Goal: Task Accomplishment & Management: Complete application form

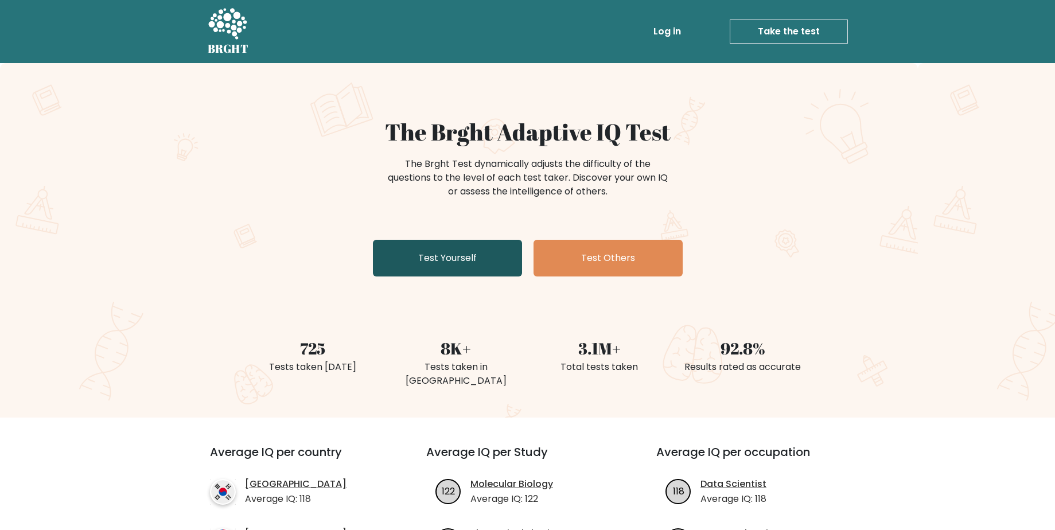
click at [423, 250] on link "Test Yourself" at bounding box center [447, 258] width 149 height 37
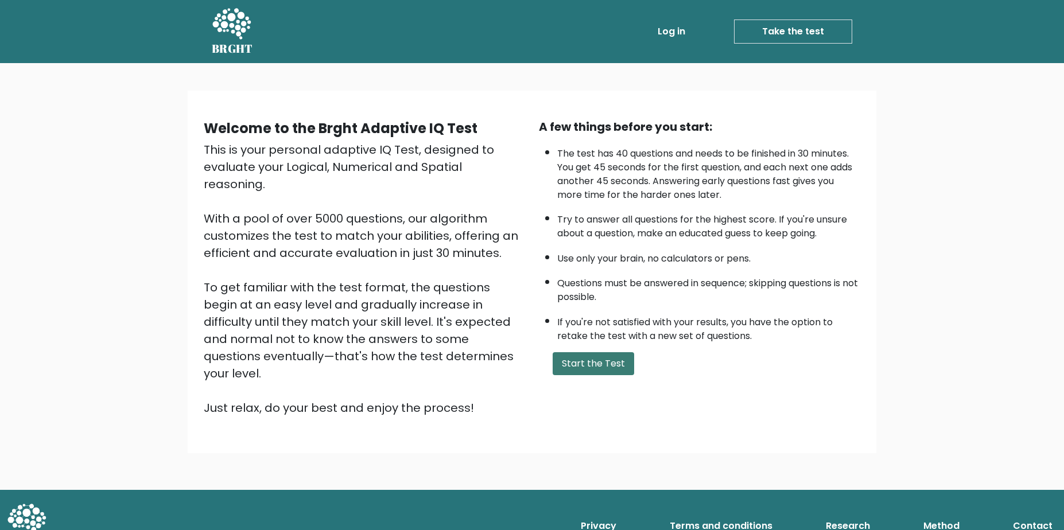
click at [586, 357] on button "Start the Test" at bounding box center [593, 363] width 81 height 23
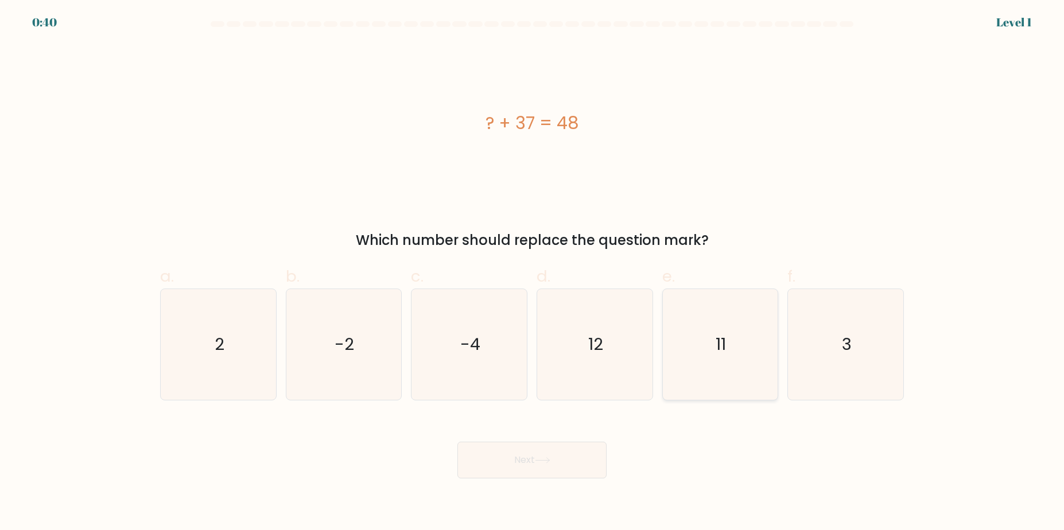
click at [737, 352] on icon "11" at bounding box center [719, 344] width 111 height 111
click at [532, 273] on input "e. 11" at bounding box center [532, 268] width 1 height 7
radio input "true"
click at [557, 456] on button "Next" at bounding box center [531, 460] width 149 height 37
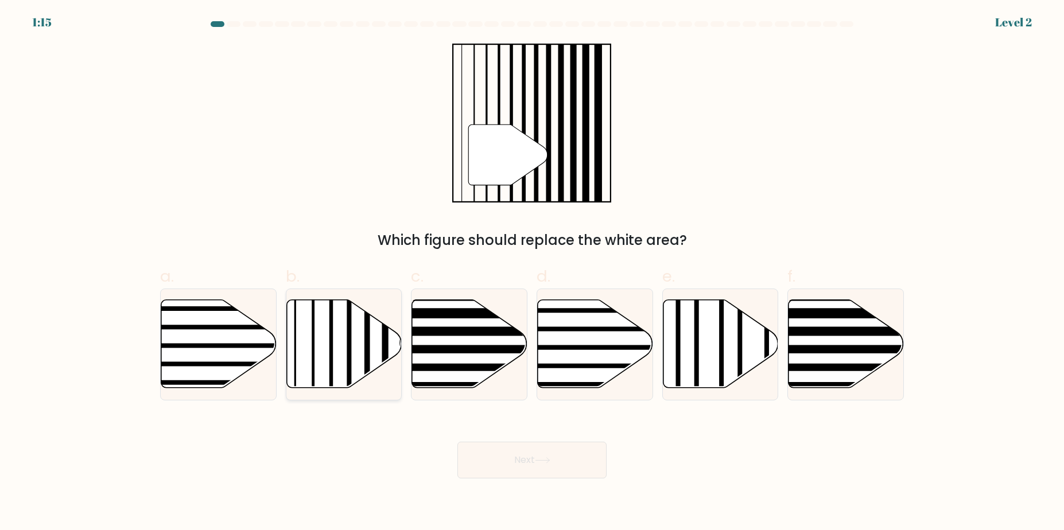
click at [357, 351] on icon at bounding box center [343, 344] width 115 height 88
click at [532, 273] on input "b." at bounding box center [532, 268] width 1 height 7
radio input "true"
click at [567, 445] on button "Next" at bounding box center [531, 460] width 149 height 37
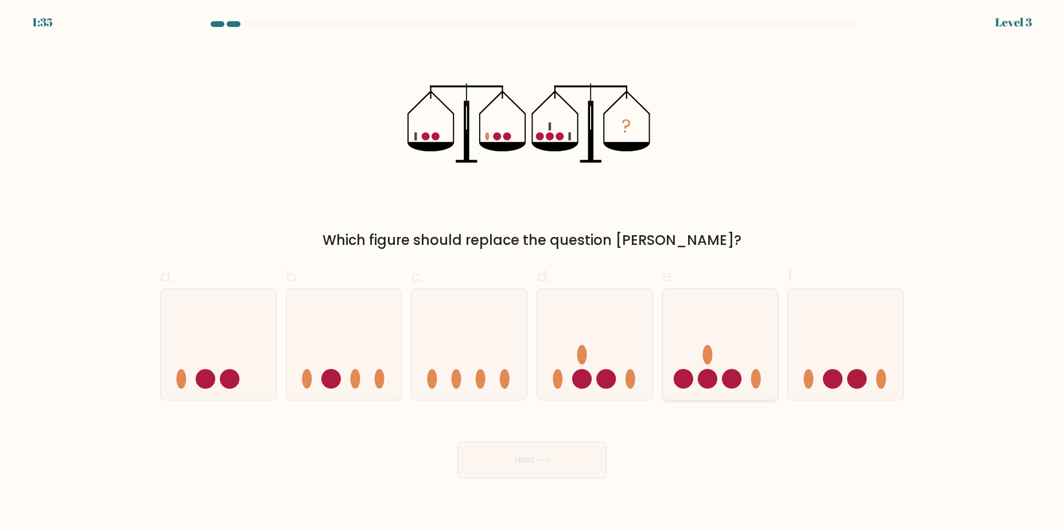
click at [725, 371] on icon at bounding box center [720, 344] width 115 height 95
click at [532, 273] on input "e." at bounding box center [532, 268] width 1 height 7
radio input "true"
click at [534, 462] on button "Next" at bounding box center [531, 460] width 149 height 37
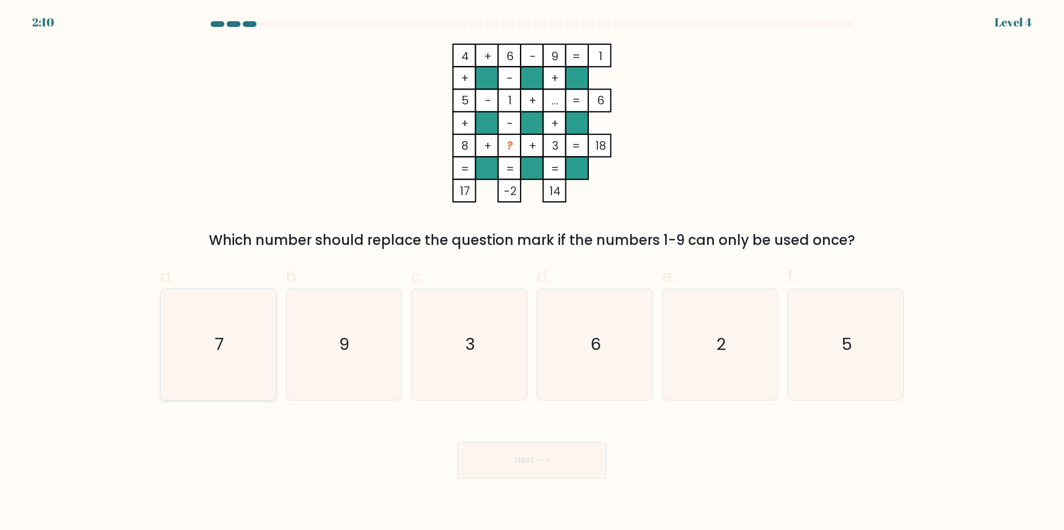
click at [212, 362] on icon "7" at bounding box center [218, 344] width 111 height 111
click at [532, 273] on input "a. 7" at bounding box center [532, 268] width 1 height 7
radio input "true"
click at [523, 464] on button "Next" at bounding box center [531, 460] width 149 height 37
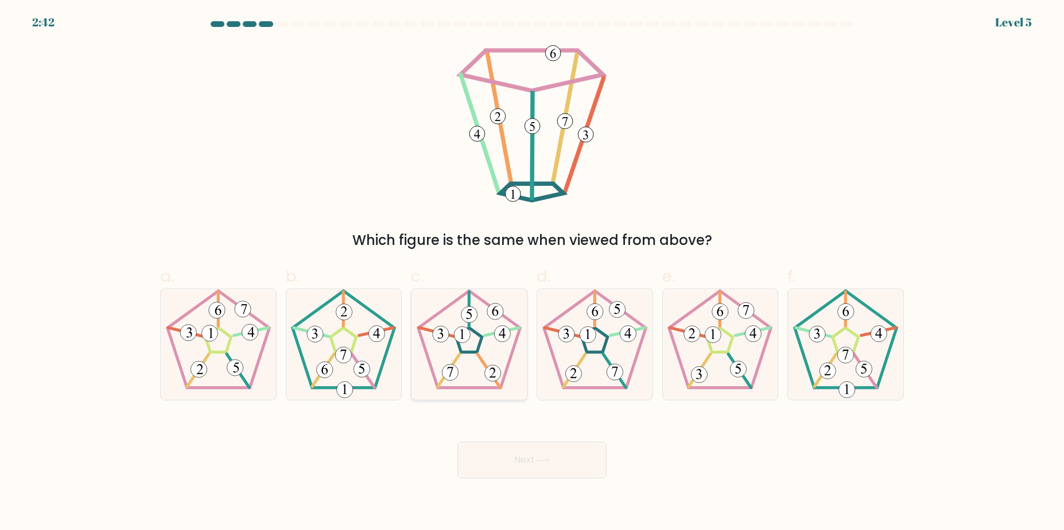
click at [462, 328] on 792 at bounding box center [462, 334] width 16 height 16
click at [532, 273] on input "c." at bounding box center [532, 268] width 1 height 7
radio input "true"
click at [534, 471] on button "Next" at bounding box center [531, 460] width 149 height 37
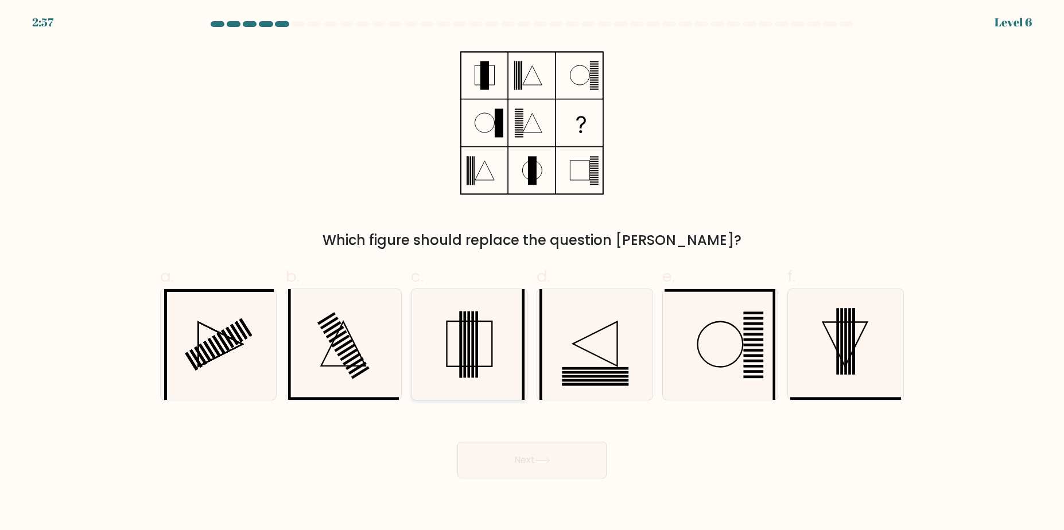
click at [463, 358] on icon at bounding box center [469, 344] width 111 height 111
click at [532, 273] on input "c." at bounding box center [532, 268] width 1 height 7
radio input "true"
click at [588, 466] on button "Next" at bounding box center [531, 460] width 149 height 37
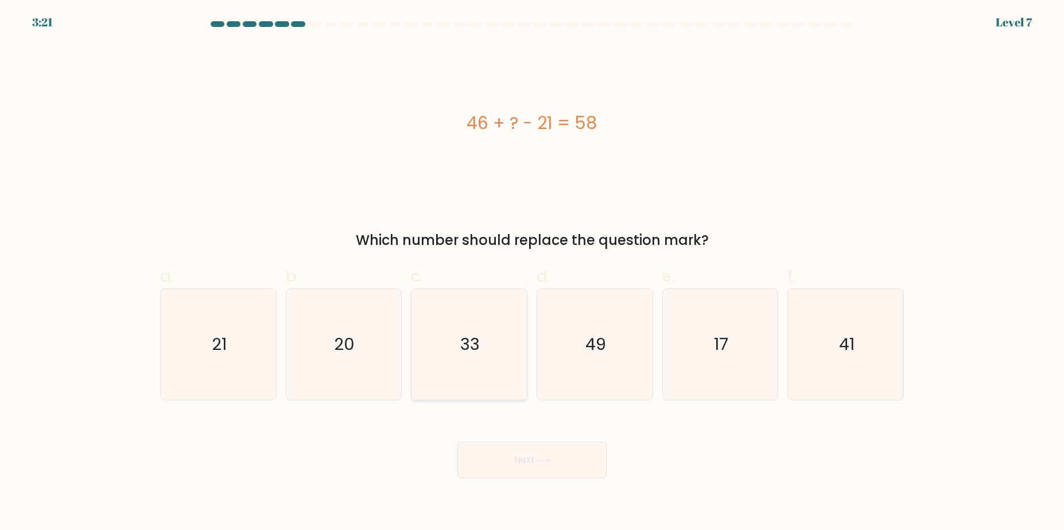
click at [479, 347] on text "33" at bounding box center [471, 344] width 20 height 23
click at [532, 273] on input "c. 33" at bounding box center [532, 268] width 1 height 7
radio input "true"
click at [545, 465] on button "Next" at bounding box center [531, 460] width 149 height 37
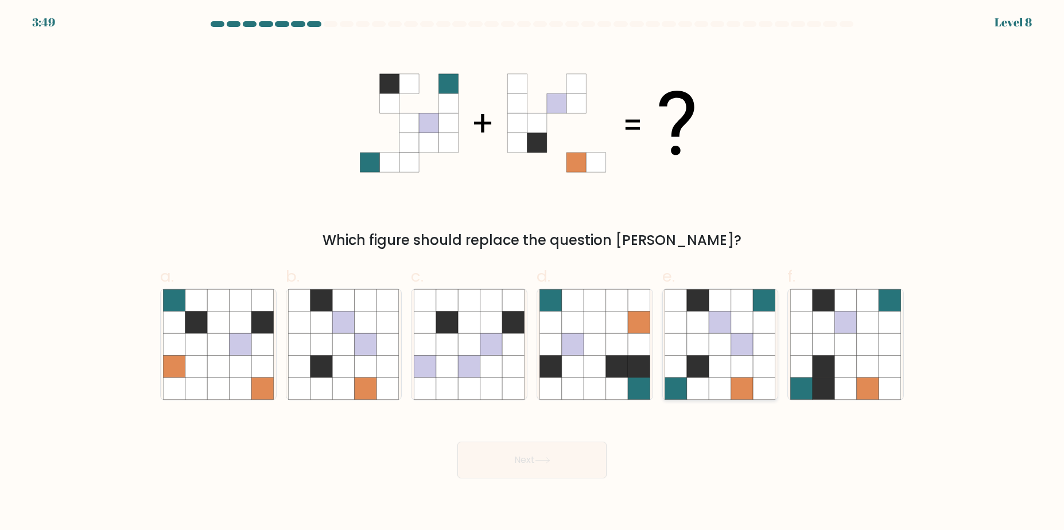
click at [737, 348] on icon at bounding box center [742, 344] width 22 height 22
click at [532, 273] on input "e." at bounding box center [532, 268] width 1 height 7
radio input "true"
click at [570, 452] on button "Next" at bounding box center [531, 460] width 149 height 37
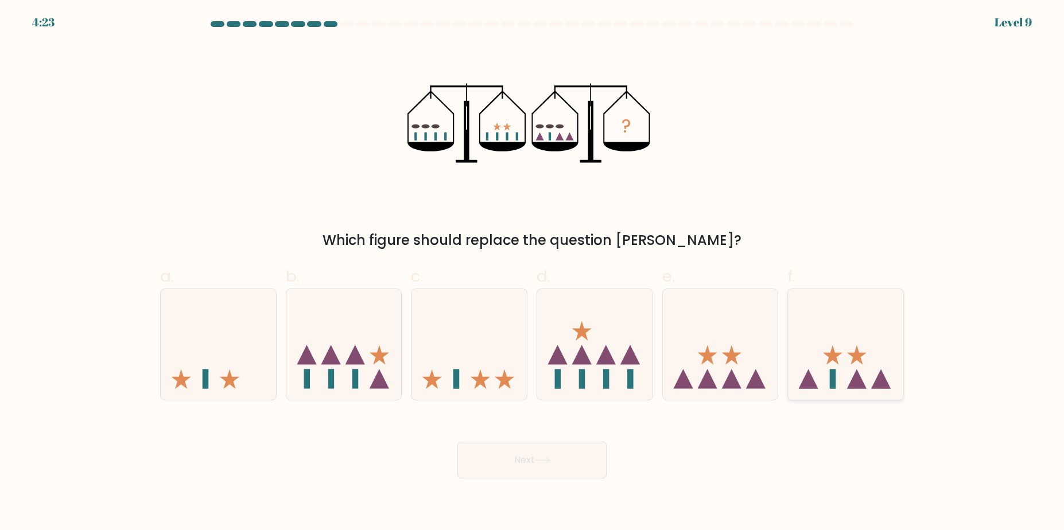
click at [857, 352] on icon at bounding box center [857, 355] width 20 height 20
click at [532, 273] on input "f." at bounding box center [532, 268] width 1 height 7
radio input "true"
click at [582, 468] on button "Next" at bounding box center [531, 460] width 149 height 37
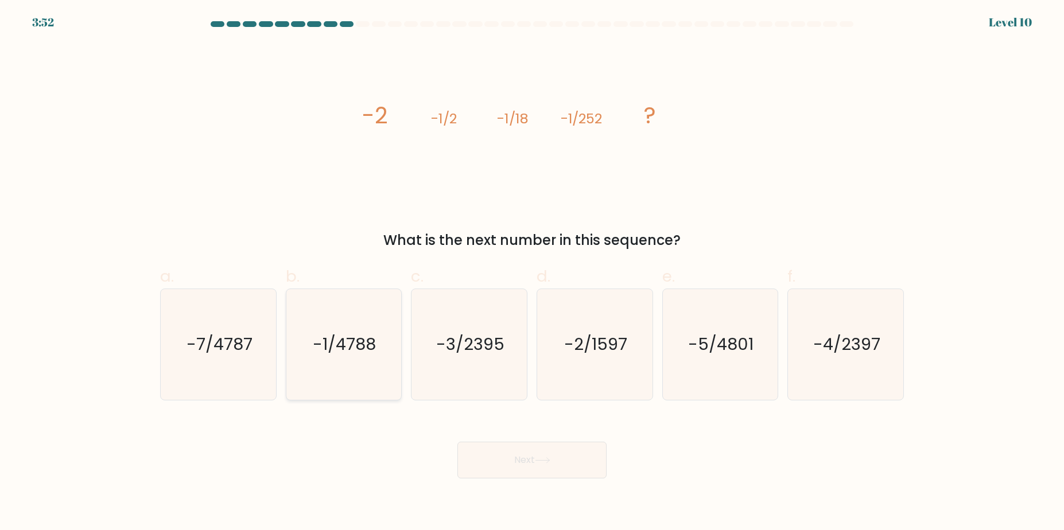
click at [357, 349] on text "-1/4788" at bounding box center [344, 344] width 63 height 23
click at [532, 273] on input "b. -1/4788" at bounding box center [532, 268] width 1 height 7
radio input "true"
click at [538, 458] on icon at bounding box center [542, 460] width 15 height 6
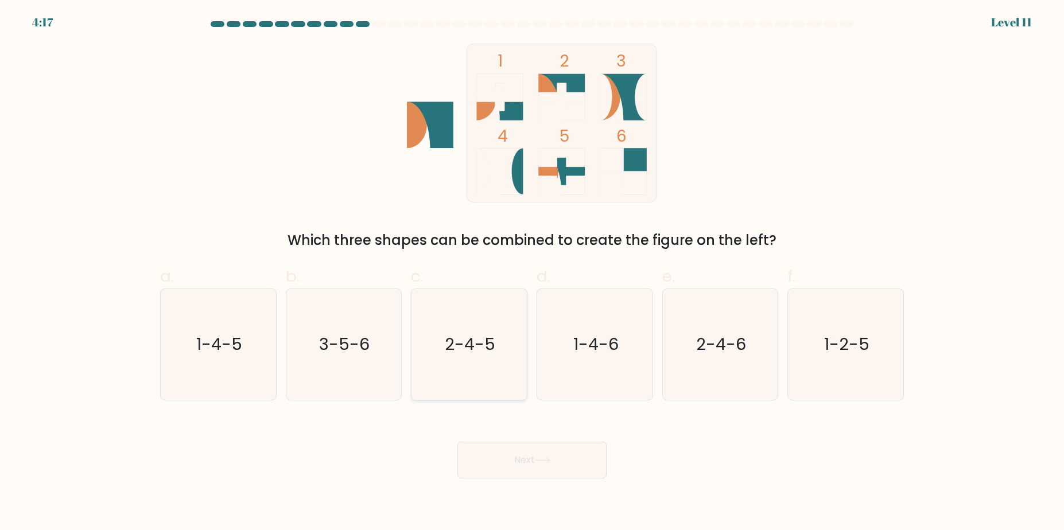
click at [472, 367] on icon "2-4-5" at bounding box center [469, 344] width 111 height 111
click at [532, 273] on input "c. 2-4-5" at bounding box center [532, 268] width 1 height 7
radio input "true"
click at [866, 367] on icon "1-2-5" at bounding box center [845, 344] width 111 height 111
click at [532, 273] on input "f. 1-2-5" at bounding box center [532, 268] width 1 height 7
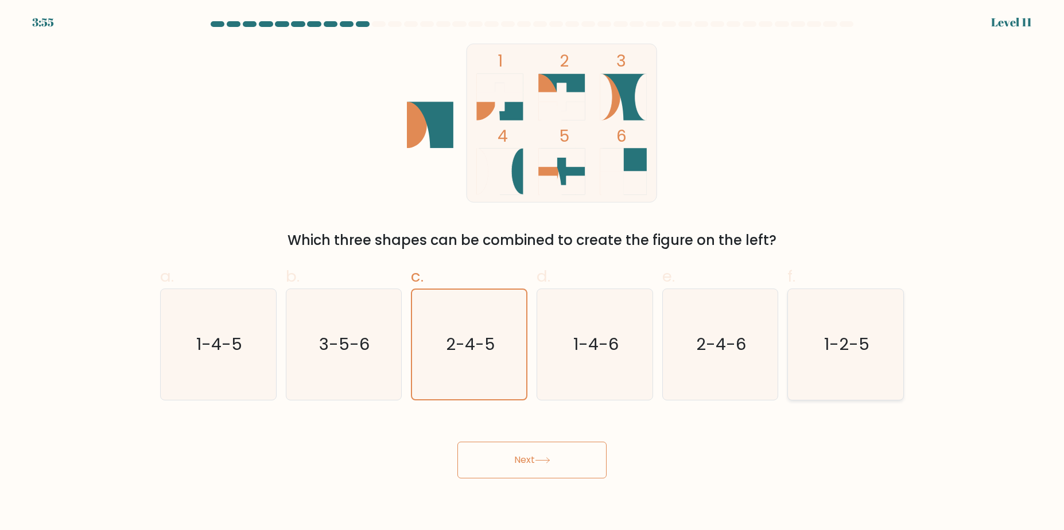
radio input "true"
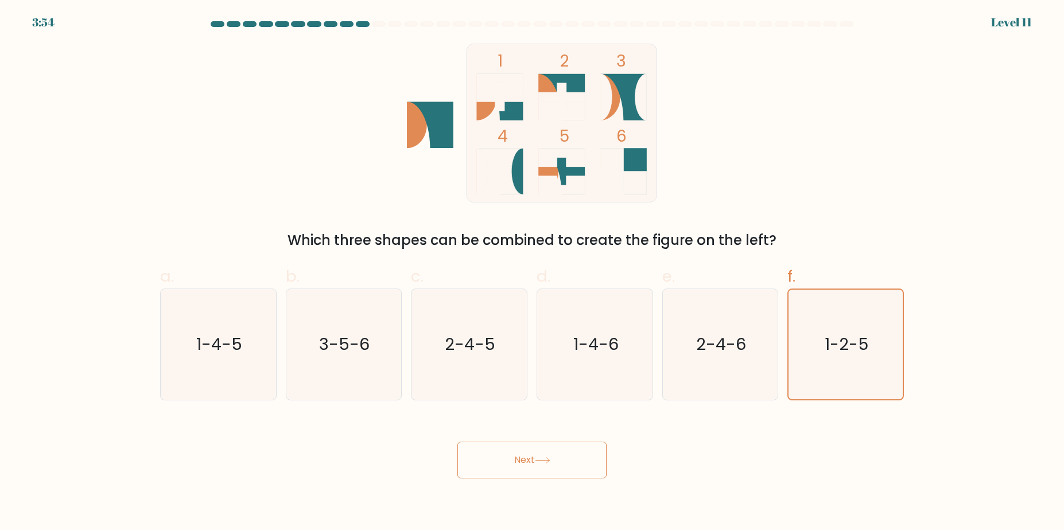
click at [567, 464] on button "Next" at bounding box center [531, 460] width 149 height 37
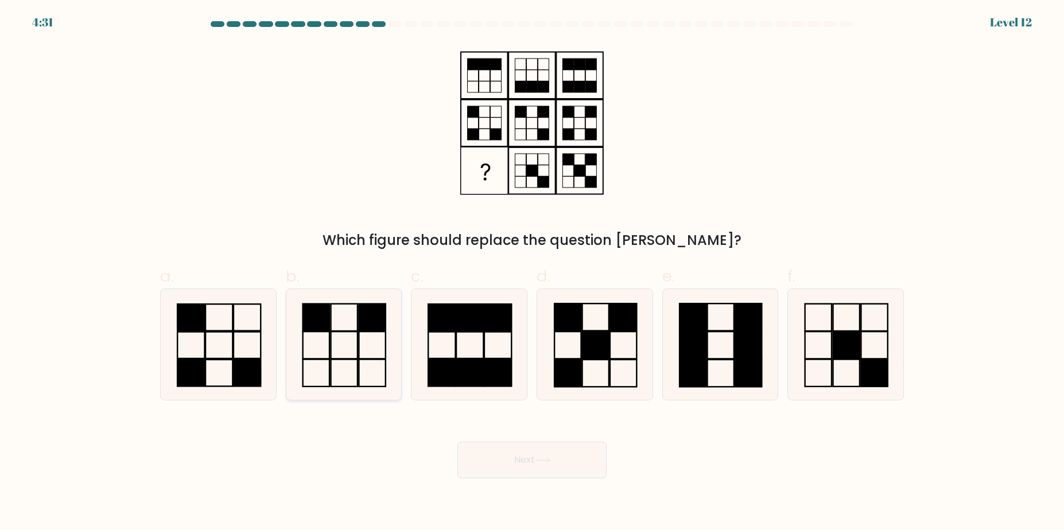
click at [373, 308] on rect at bounding box center [372, 317] width 26 height 27
click at [532, 273] on input "b." at bounding box center [532, 268] width 1 height 7
radio input "true"
click at [554, 455] on button "Next" at bounding box center [531, 460] width 149 height 37
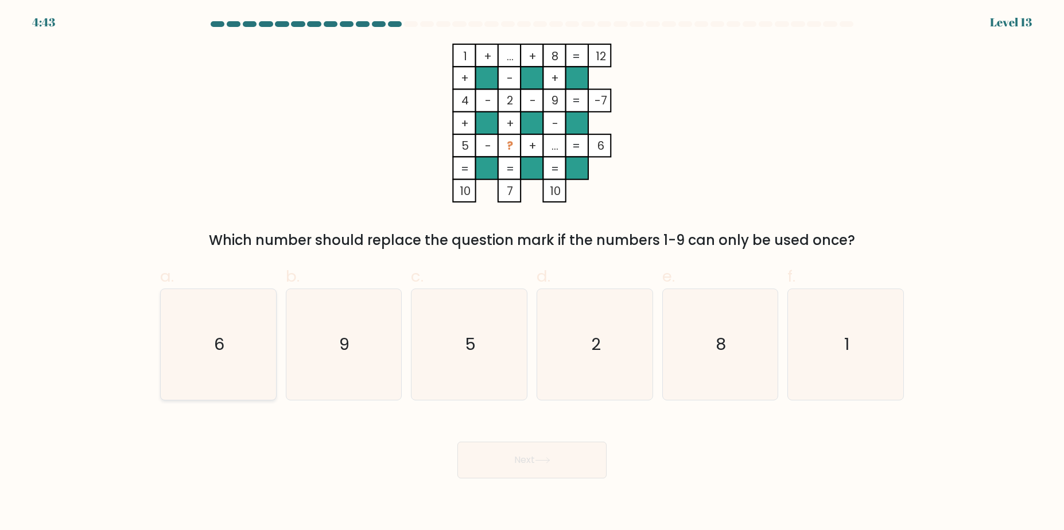
click at [228, 355] on icon "6" at bounding box center [218, 344] width 111 height 111
click at [532, 273] on input "a. 6" at bounding box center [532, 268] width 1 height 7
radio input "true"
click at [530, 464] on button "Next" at bounding box center [531, 460] width 149 height 37
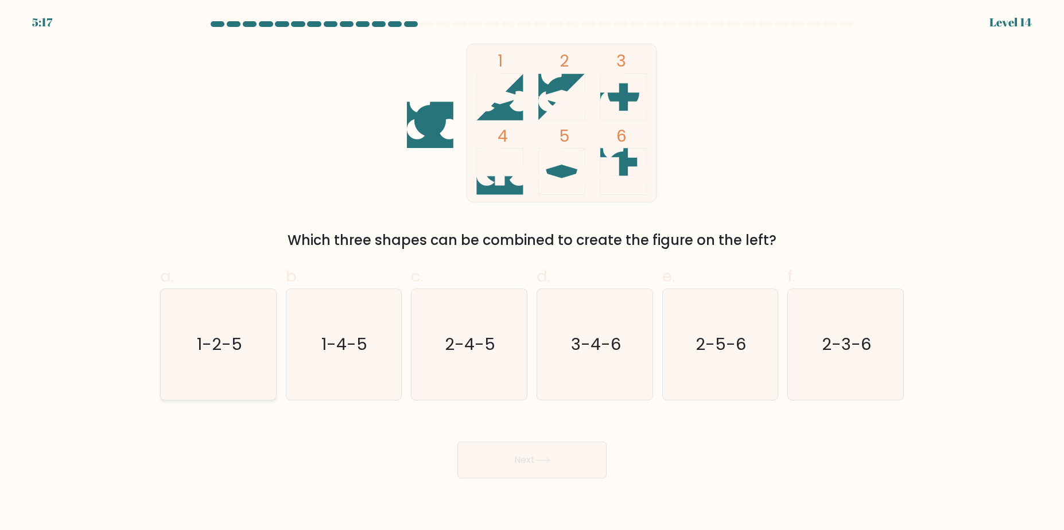
click at [229, 368] on icon "1-2-5" at bounding box center [218, 344] width 111 height 111
click at [532, 273] on input "a. 1-2-5" at bounding box center [532, 268] width 1 height 7
radio input "true"
click at [536, 454] on button "Next" at bounding box center [531, 460] width 149 height 37
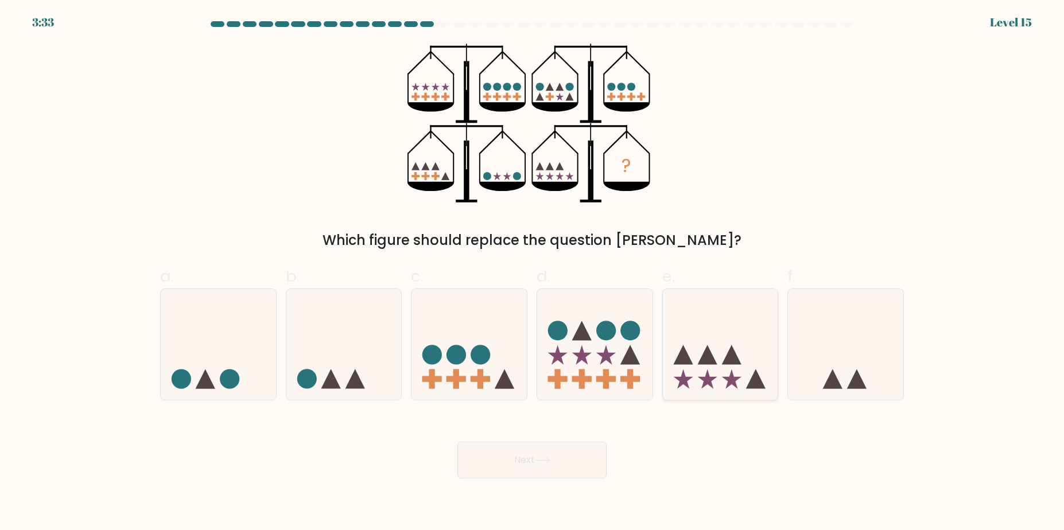
click at [736, 363] on icon at bounding box center [732, 355] width 20 height 20
click at [532, 273] on input "e." at bounding box center [532, 268] width 1 height 7
radio input "true"
click at [515, 459] on button "Next" at bounding box center [531, 460] width 149 height 37
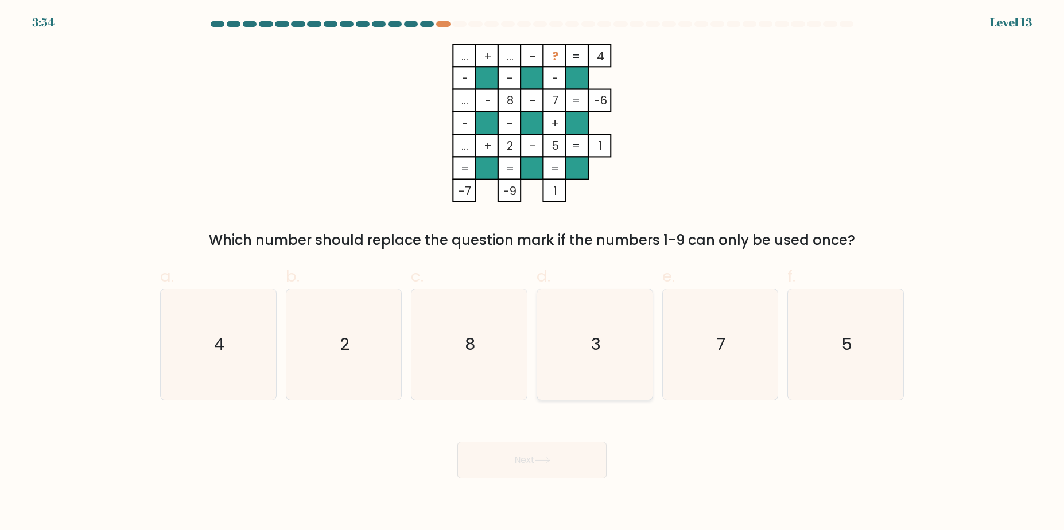
click at [588, 349] on icon "3" at bounding box center [594, 344] width 111 height 111
click at [532, 273] on input "d. 3" at bounding box center [532, 268] width 1 height 7
radio input "true"
click at [529, 463] on button "Next" at bounding box center [531, 460] width 149 height 37
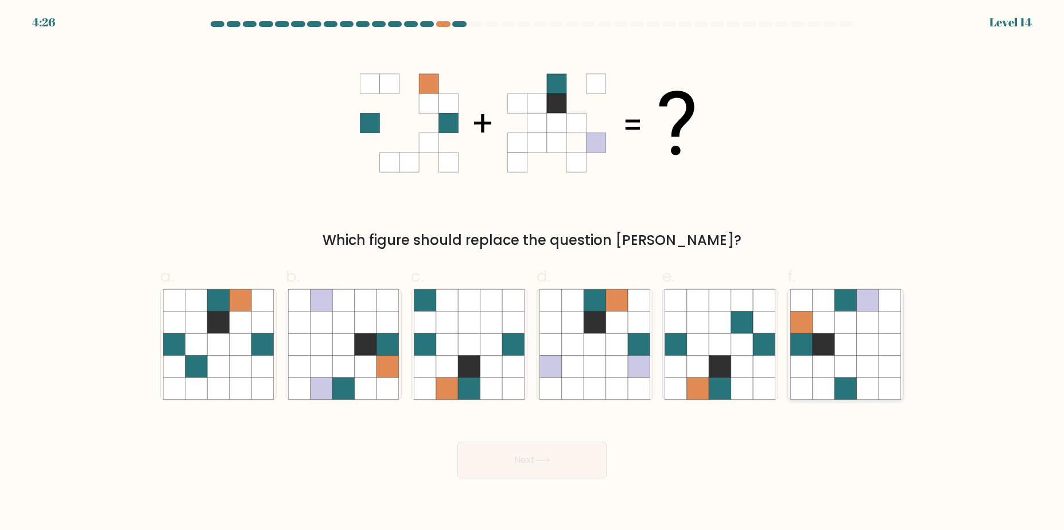
click at [833, 359] on icon at bounding box center [823, 366] width 22 height 22
click at [532, 273] on input "f." at bounding box center [532, 268] width 1 height 7
radio input "true"
click at [526, 478] on button "Next" at bounding box center [531, 460] width 149 height 37
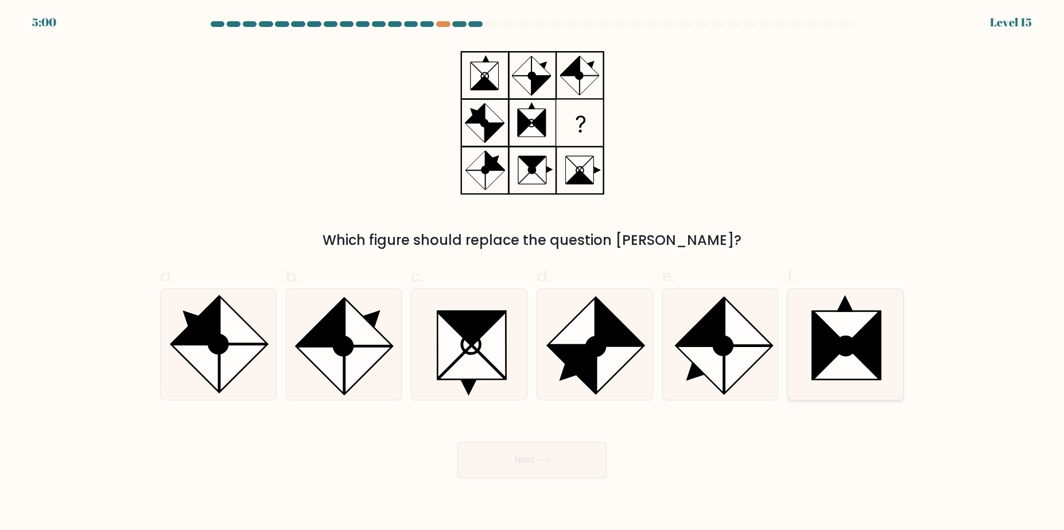
click at [864, 348] on icon at bounding box center [863, 345] width 33 height 66
click at [532, 273] on input "f." at bounding box center [532, 268] width 1 height 7
radio input "true"
click at [547, 466] on button "Next" at bounding box center [531, 460] width 149 height 37
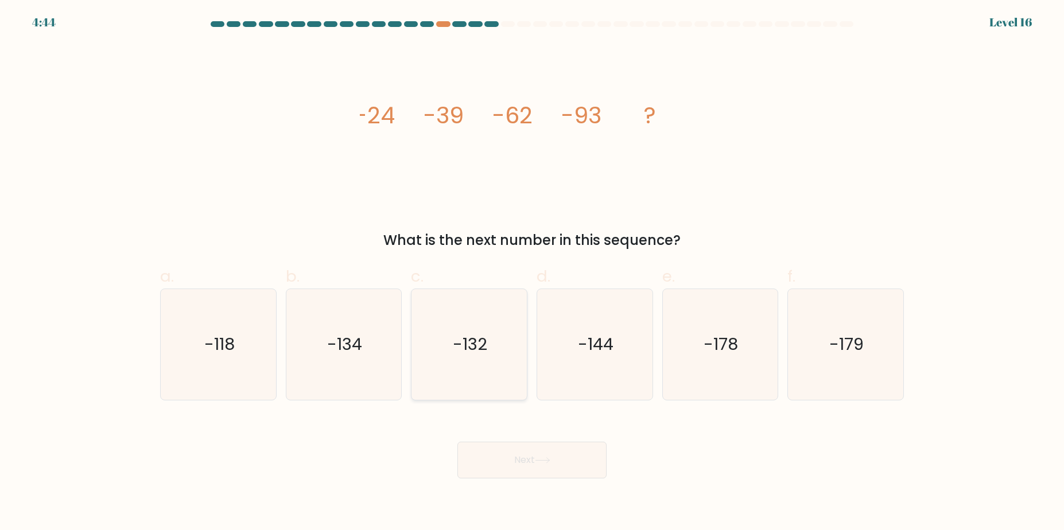
click at [484, 353] on text "-132" at bounding box center [470, 344] width 34 height 23
click at [532, 273] on input "c. -132" at bounding box center [532, 268] width 1 height 7
radio input "true"
click at [540, 461] on icon at bounding box center [542, 460] width 15 height 6
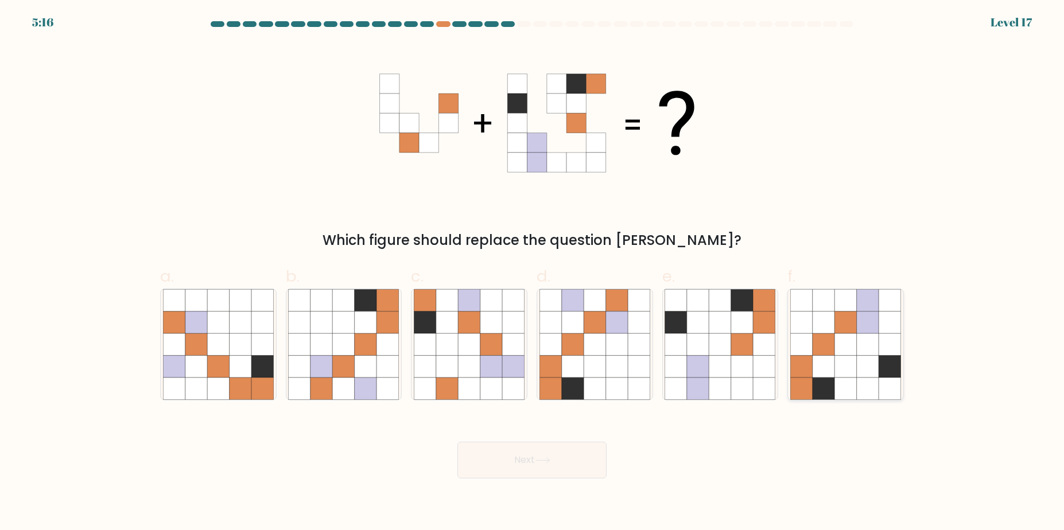
click at [843, 368] on icon at bounding box center [845, 366] width 22 height 22
click at [532, 273] on input "f." at bounding box center [532, 268] width 1 height 7
radio input "true"
click at [511, 465] on button "Next" at bounding box center [531, 460] width 149 height 37
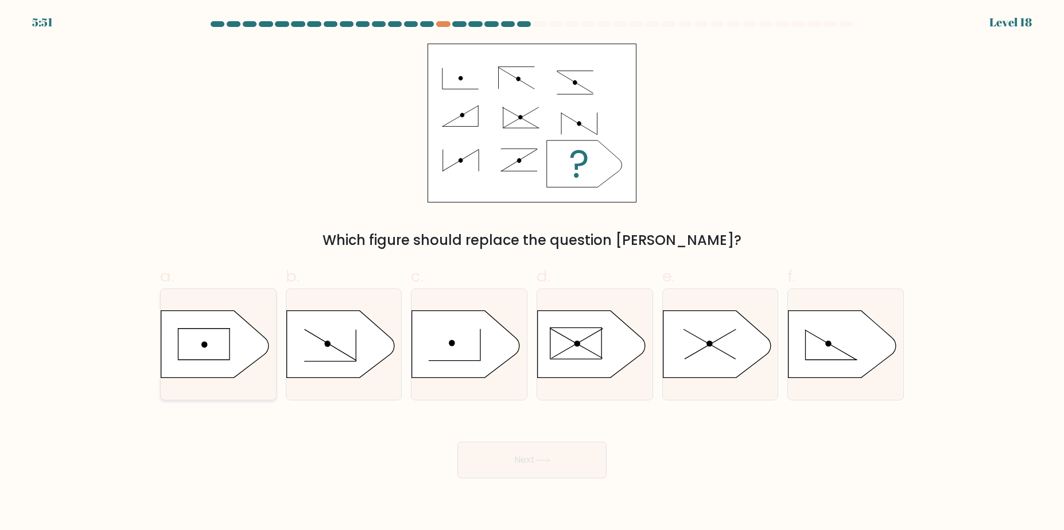
click at [234, 345] on icon at bounding box center [215, 343] width 108 height 67
click at [532, 273] on input "a." at bounding box center [532, 268] width 1 height 7
radio input "true"
click at [536, 462] on button "Next" at bounding box center [531, 460] width 149 height 37
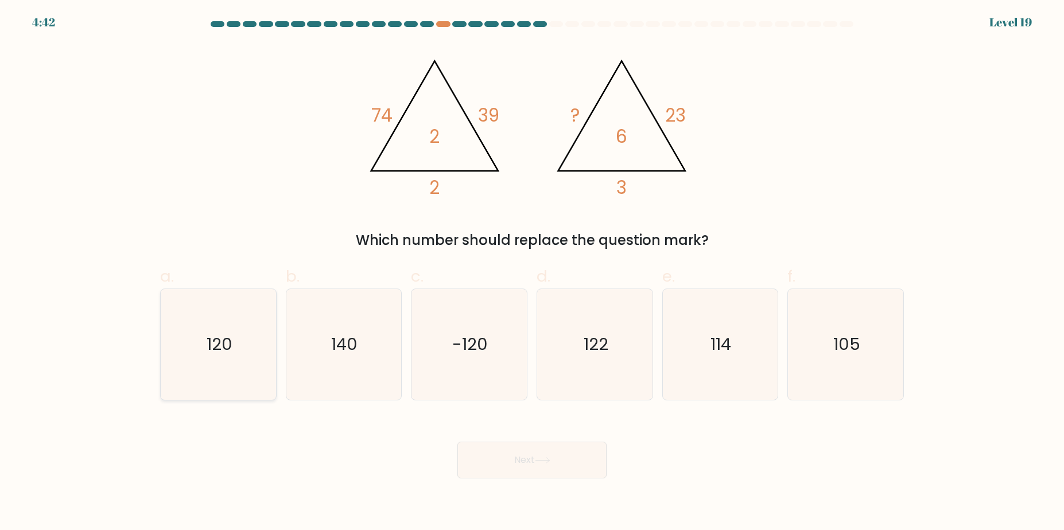
click at [199, 333] on icon "120" at bounding box center [218, 344] width 111 height 111
click at [532, 273] on input "a. 120" at bounding box center [532, 268] width 1 height 7
radio input "true"
click at [512, 438] on div "Next" at bounding box center [531, 446] width 757 height 64
click at [515, 452] on button "Next" at bounding box center [531, 460] width 149 height 37
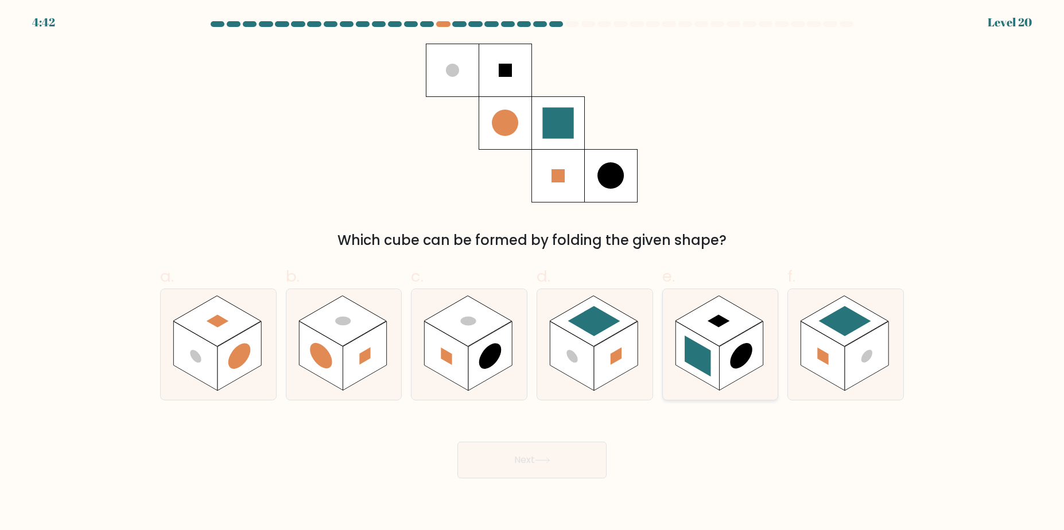
click at [724, 352] on rect at bounding box center [741, 355] width 44 height 69
click at [532, 273] on input "e." at bounding box center [532, 268] width 1 height 7
radio input "true"
click at [539, 475] on button "Next" at bounding box center [531, 460] width 149 height 37
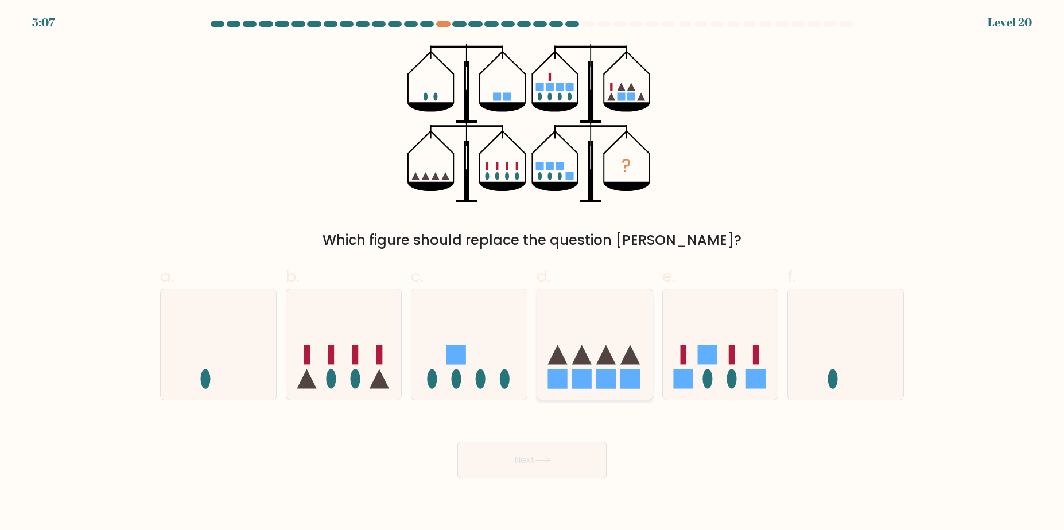
click at [613, 366] on icon at bounding box center [594, 344] width 115 height 95
click at [532, 273] on input "d." at bounding box center [532, 268] width 1 height 7
radio input "true"
click at [565, 463] on button "Next" at bounding box center [531, 460] width 149 height 37
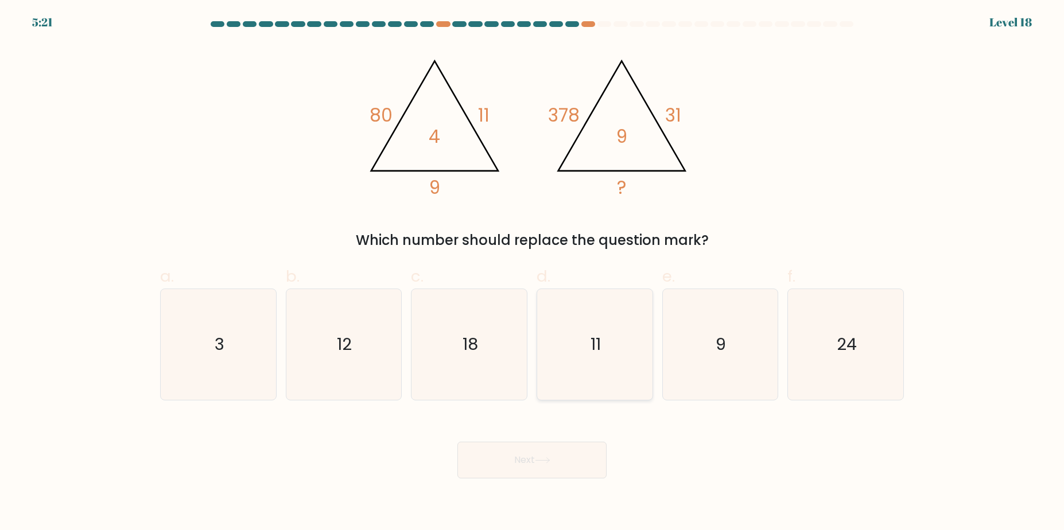
click at [586, 353] on icon "11" at bounding box center [594, 344] width 111 height 111
click at [532, 273] on input "d. 11" at bounding box center [532, 268] width 1 height 7
radio input "true"
click at [570, 456] on button "Next" at bounding box center [531, 460] width 149 height 37
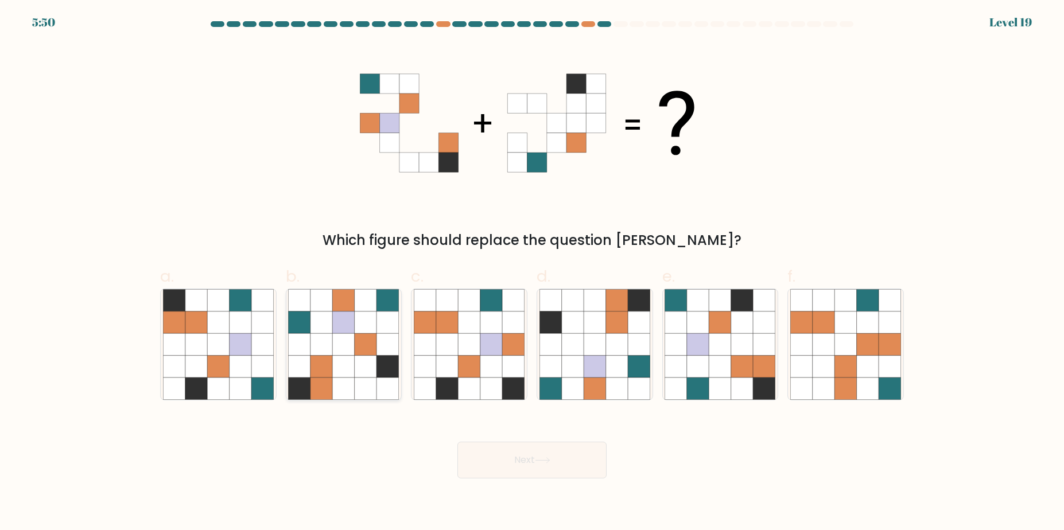
click at [365, 363] on icon at bounding box center [366, 366] width 22 height 22
click at [532, 273] on input "b." at bounding box center [532, 268] width 1 height 7
radio input "true"
click at [536, 462] on button "Next" at bounding box center [531, 460] width 149 height 37
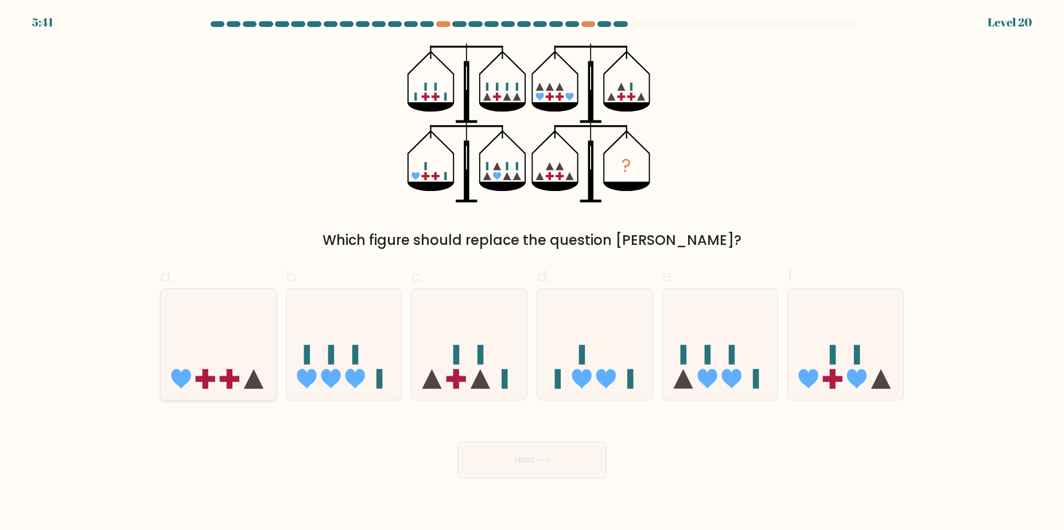
click at [259, 344] on icon at bounding box center [218, 344] width 115 height 95
click at [532, 273] on input "a." at bounding box center [532, 268] width 1 height 7
radio input "true"
click at [534, 457] on button "Next" at bounding box center [531, 460] width 149 height 37
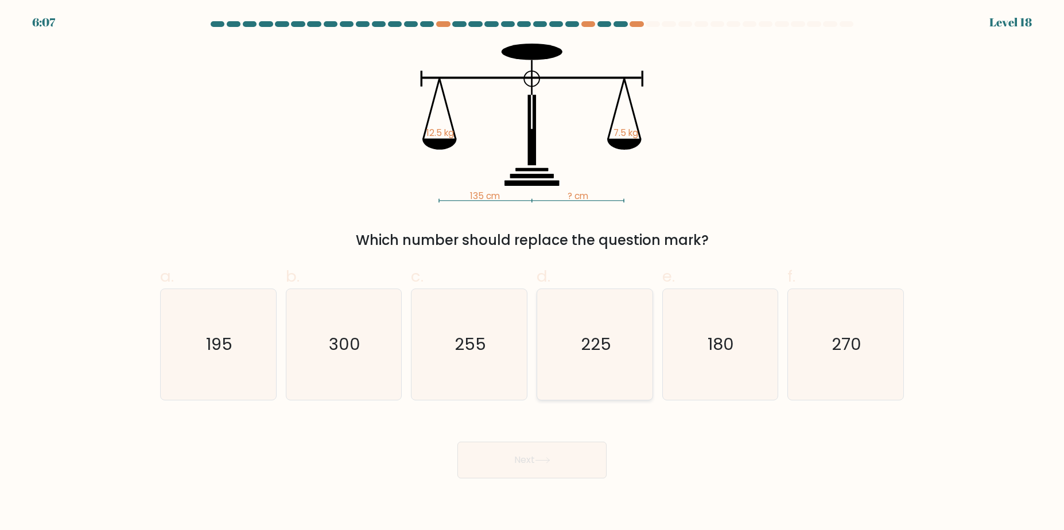
click at [610, 361] on icon "225" at bounding box center [594, 344] width 111 height 111
click at [532, 273] on input "d. 225" at bounding box center [532, 268] width 1 height 7
radio input "true"
click at [566, 464] on button "Next" at bounding box center [531, 460] width 149 height 37
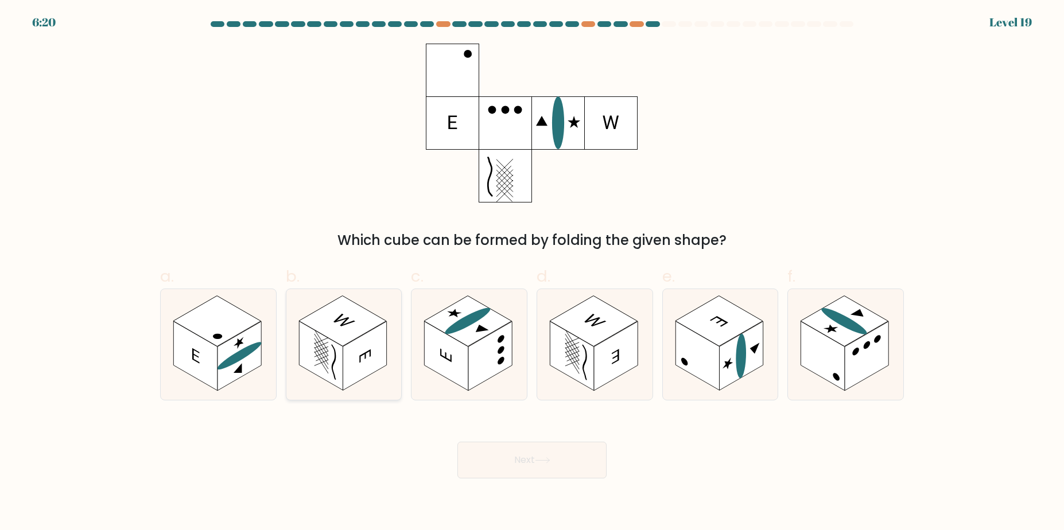
click at [350, 360] on rect at bounding box center [365, 355] width 44 height 69
click at [532, 273] on input "b." at bounding box center [532, 268] width 1 height 7
radio input "true"
click at [558, 458] on button "Next" at bounding box center [531, 460] width 149 height 37
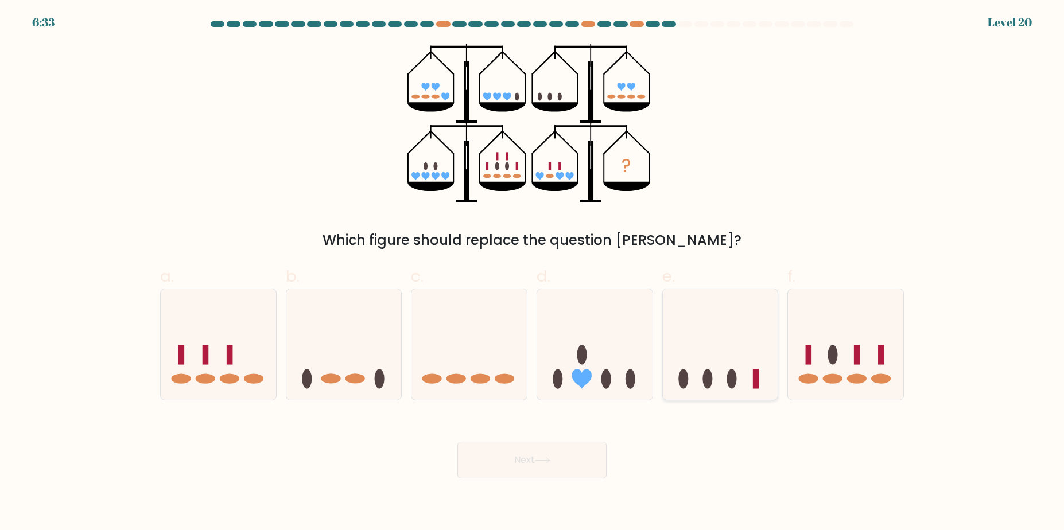
click at [722, 363] on icon at bounding box center [720, 344] width 115 height 95
click at [532, 273] on input "e." at bounding box center [532, 268] width 1 height 7
radio input "true"
click at [499, 463] on button "Next" at bounding box center [531, 460] width 149 height 37
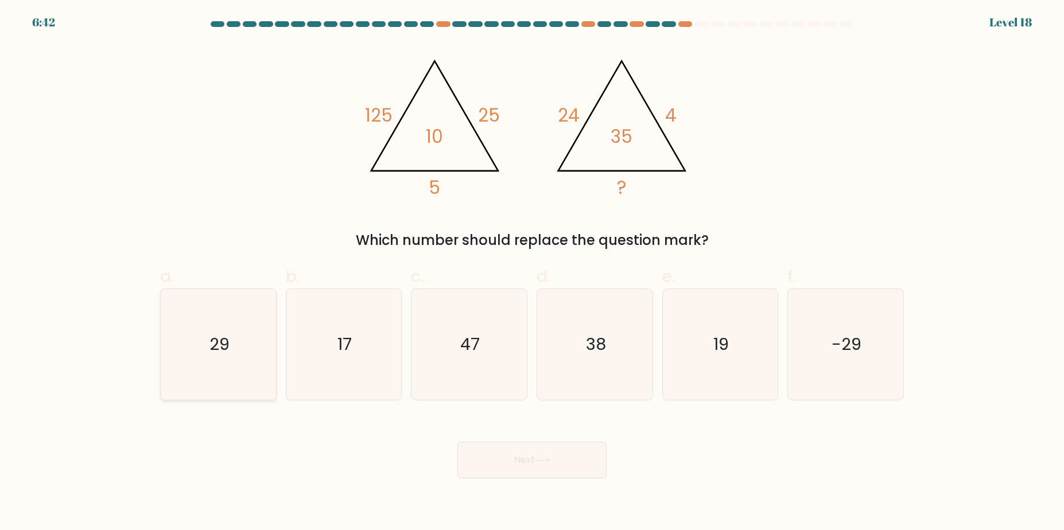
click at [231, 352] on icon "29" at bounding box center [218, 344] width 111 height 111
click at [532, 273] on input "a. 29" at bounding box center [532, 268] width 1 height 7
radio input "true"
click at [551, 467] on button "Next" at bounding box center [531, 460] width 149 height 37
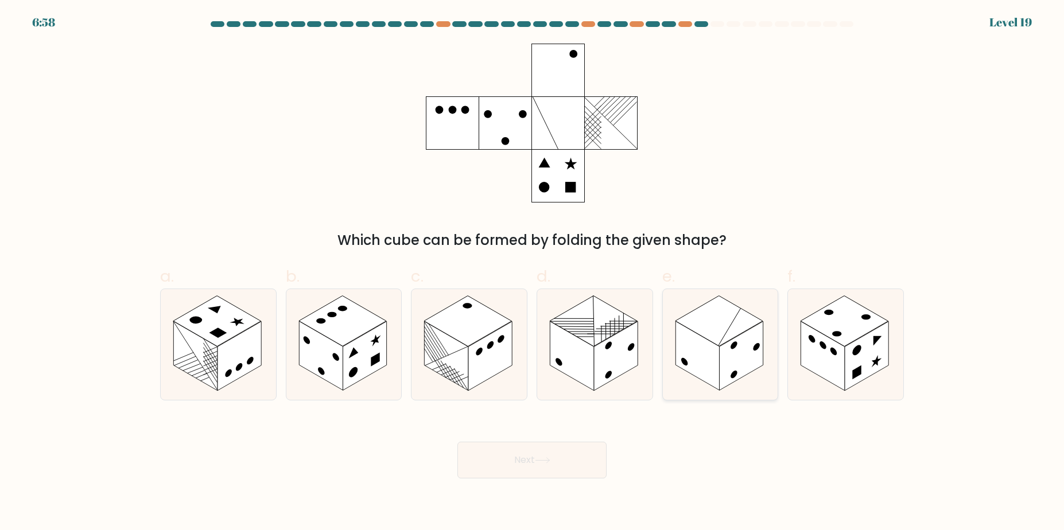
click at [728, 359] on rect at bounding box center [741, 355] width 44 height 69
click at [532, 273] on input "e." at bounding box center [532, 268] width 1 height 7
radio input "true"
click at [521, 453] on button "Next" at bounding box center [531, 460] width 149 height 37
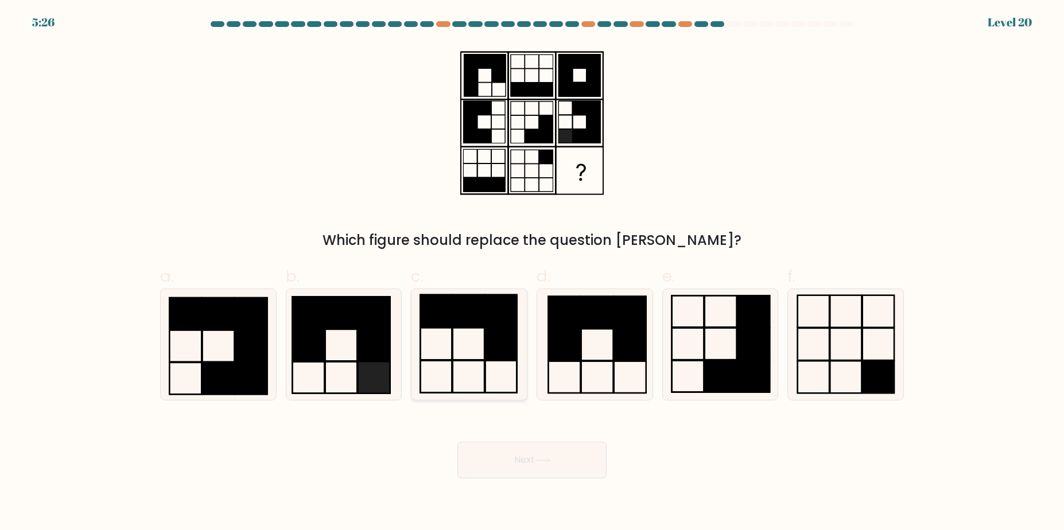
click at [477, 371] on icon at bounding box center [469, 344] width 111 height 111
click at [532, 273] on input "c." at bounding box center [532, 268] width 1 height 7
radio input "true"
click at [545, 461] on icon at bounding box center [542, 460] width 15 height 6
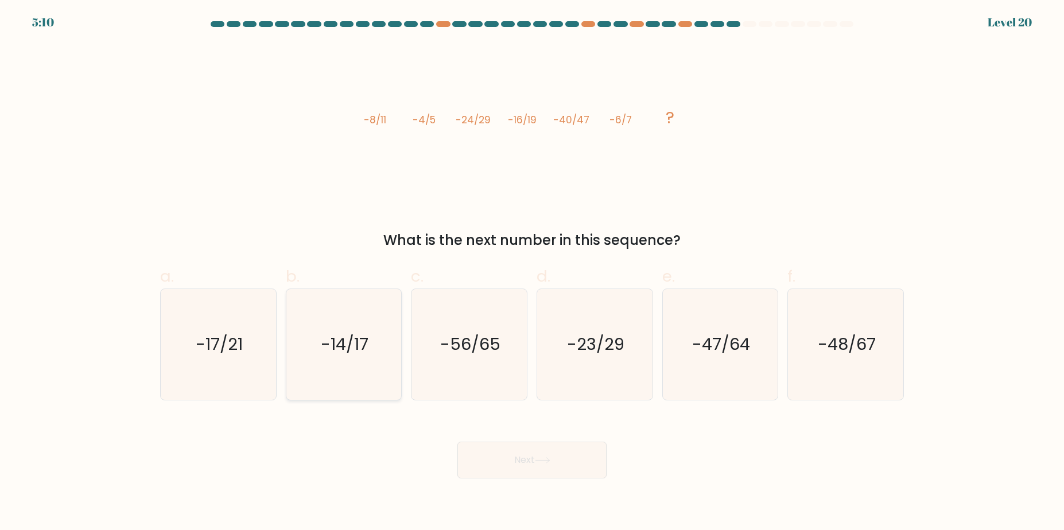
click at [367, 335] on text "-14/17" at bounding box center [345, 344] width 48 height 23
click at [532, 273] on input "b. -14/17" at bounding box center [532, 268] width 1 height 7
radio input "true"
click at [534, 472] on button "Next" at bounding box center [531, 460] width 149 height 37
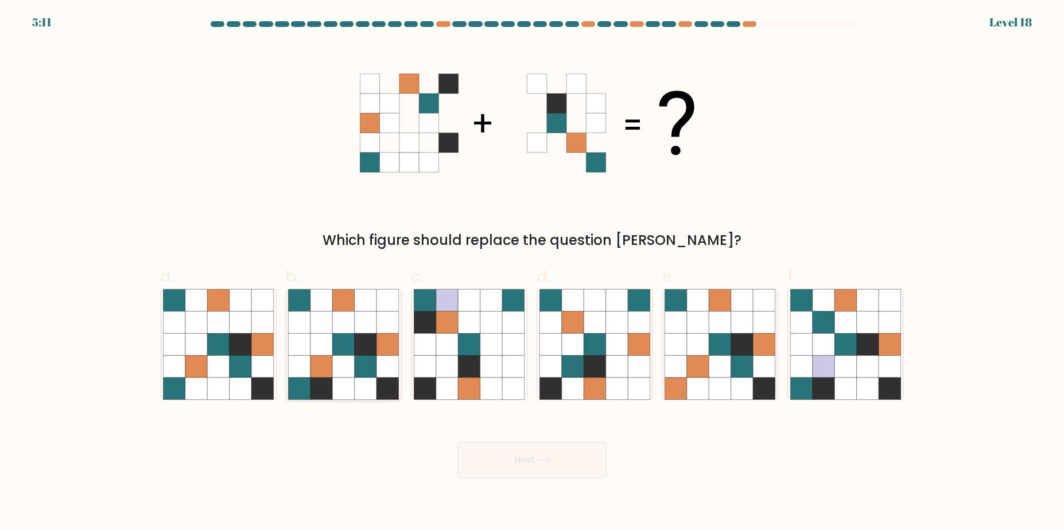
click at [359, 360] on icon at bounding box center [366, 366] width 22 height 22
click at [532, 273] on input "b." at bounding box center [532, 268] width 1 height 7
radio input "true"
click at [513, 455] on button "Next" at bounding box center [531, 460] width 149 height 37
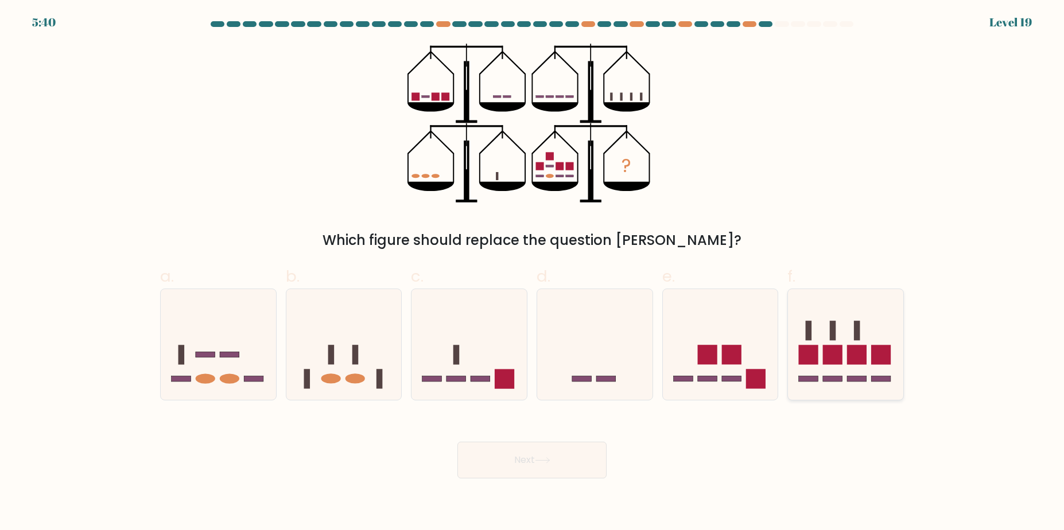
click at [852, 362] on rect at bounding box center [857, 355] width 20 height 20
click at [532, 273] on input "f." at bounding box center [532, 268] width 1 height 7
radio input "true"
click at [573, 456] on button "Next" at bounding box center [531, 460] width 149 height 37
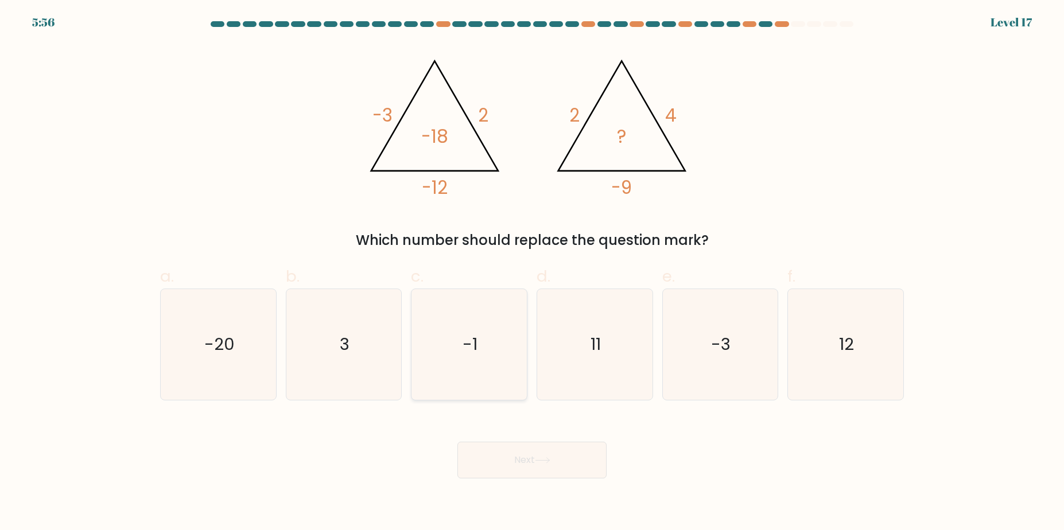
click at [474, 364] on icon "-1" at bounding box center [469, 344] width 111 height 111
click at [532, 273] on input "c. -1" at bounding box center [532, 268] width 1 height 7
radio input "true"
click at [528, 456] on button "Next" at bounding box center [531, 460] width 149 height 37
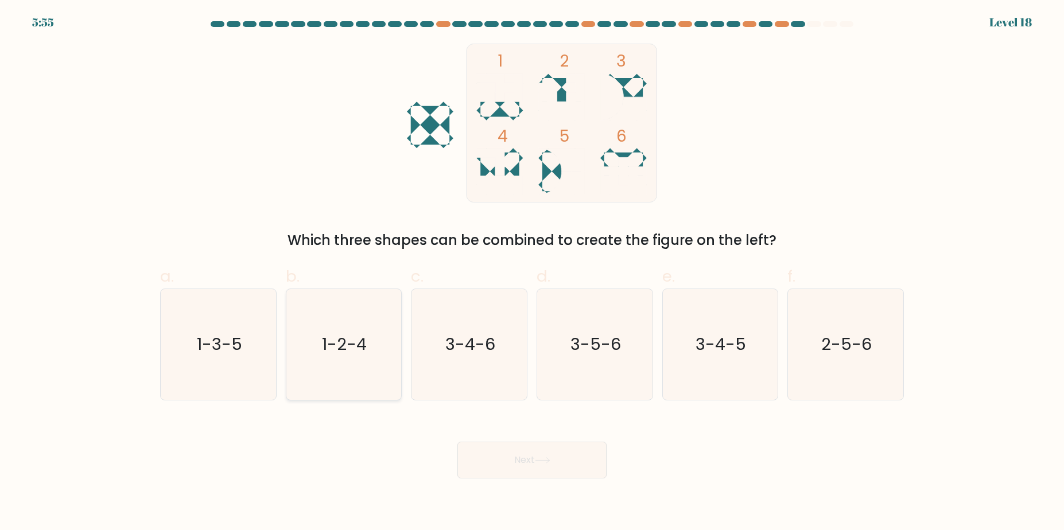
click at [343, 373] on icon "1-2-4" at bounding box center [343, 344] width 111 height 111
click at [532, 273] on input "b. 1-2-4" at bounding box center [532, 268] width 1 height 7
radio input "true"
click at [516, 458] on button "Next" at bounding box center [531, 460] width 149 height 37
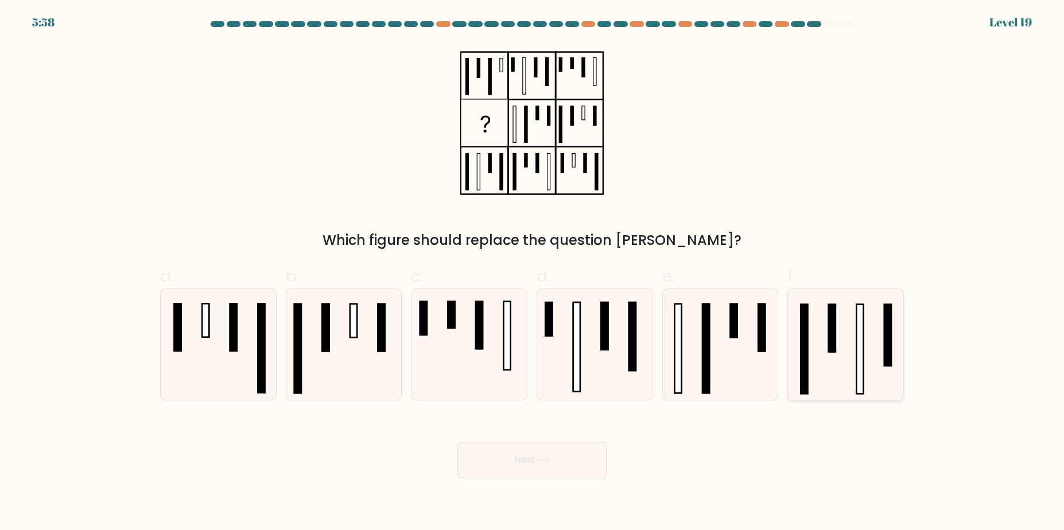
click at [878, 362] on icon at bounding box center [845, 344] width 111 height 111
click at [532, 273] on input "f." at bounding box center [532, 268] width 1 height 7
radio input "true"
click at [593, 453] on button "Next" at bounding box center [531, 460] width 149 height 37
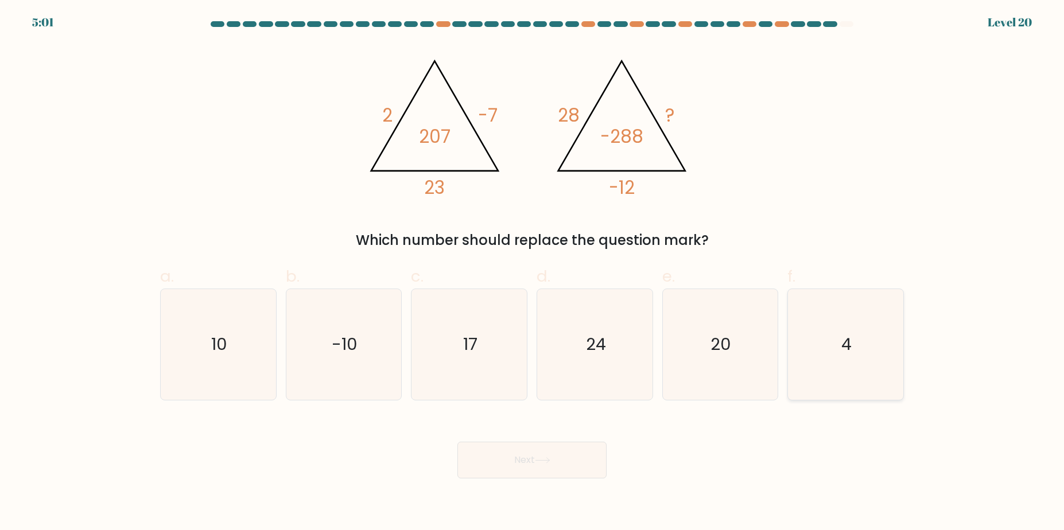
click at [843, 355] on text "4" at bounding box center [847, 344] width 10 height 23
click at [532, 273] on input "f. 4" at bounding box center [532, 268] width 1 height 7
radio input "true"
click at [582, 454] on button "Next" at bounding box center [531, 460] width 149 height 37
click at [531, 463] on button "Next" at bounding box center [531, 460] width 149 height 37
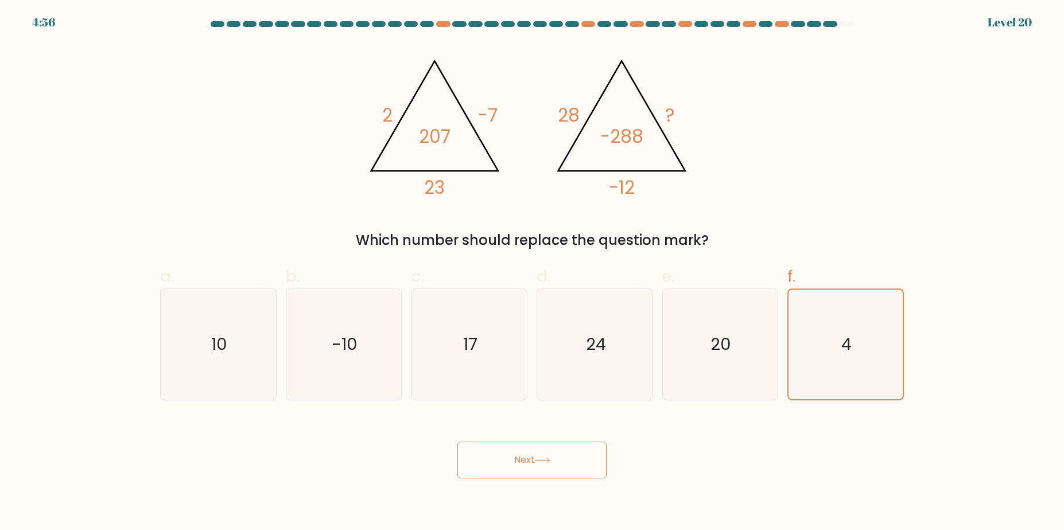
click at [531, 463] on button "Next" at bounding box center [531, 460] width 149 height 37
click at [528, 463] on button "Next" at bounding box center [531, 460] width 149 height 37
click at [750, 354] on icon "20" at bounding box center [719, 344] width 111 height 111
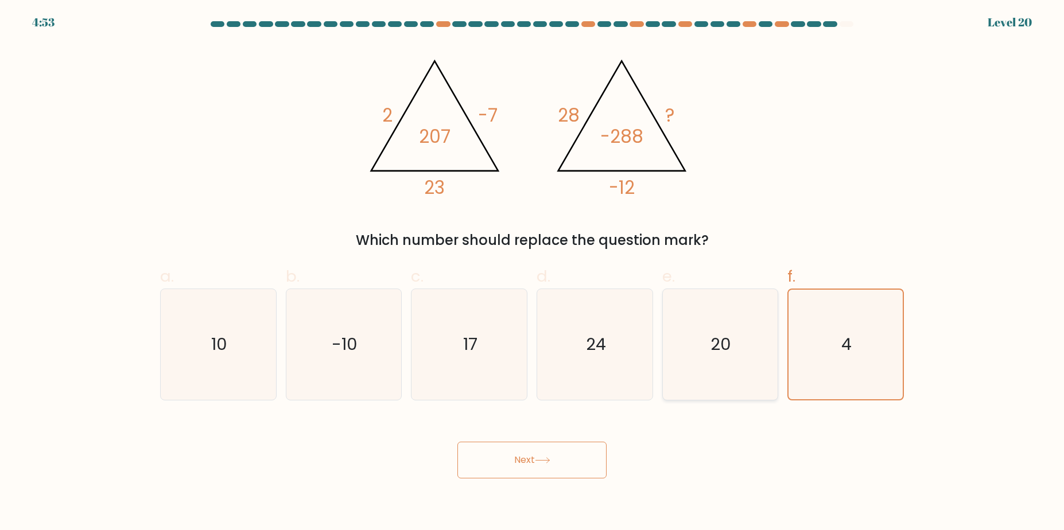
click at [532, 273] on input "e. 20" at bounding box center [532, 268] width 1 height 7
radio input "true"
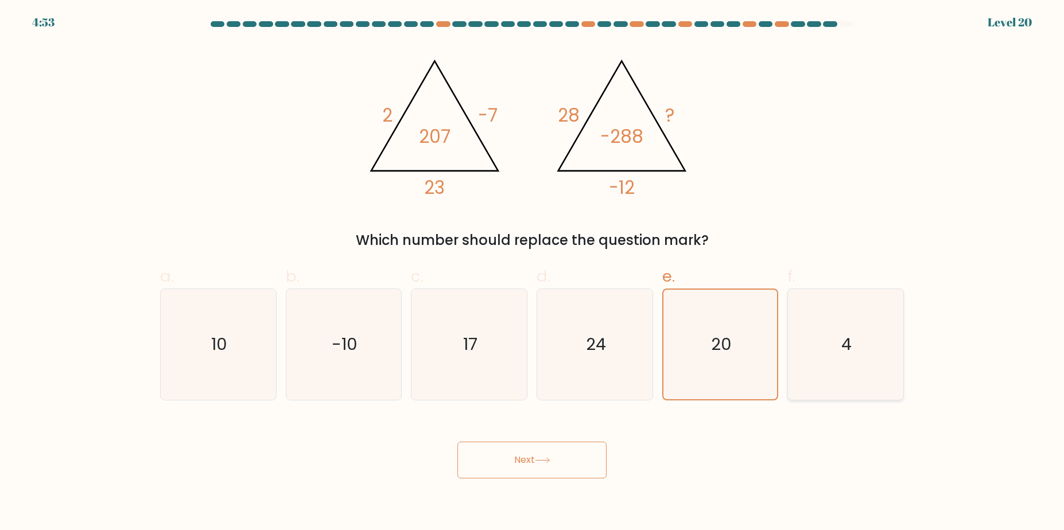
click at [829, 348] on icon "4" at bounding box center [845, 344] width 111 height 111
click at [532, 273] on input "f. 4" at bounding box center [532, 268] width 1 height 7
radio input "true"
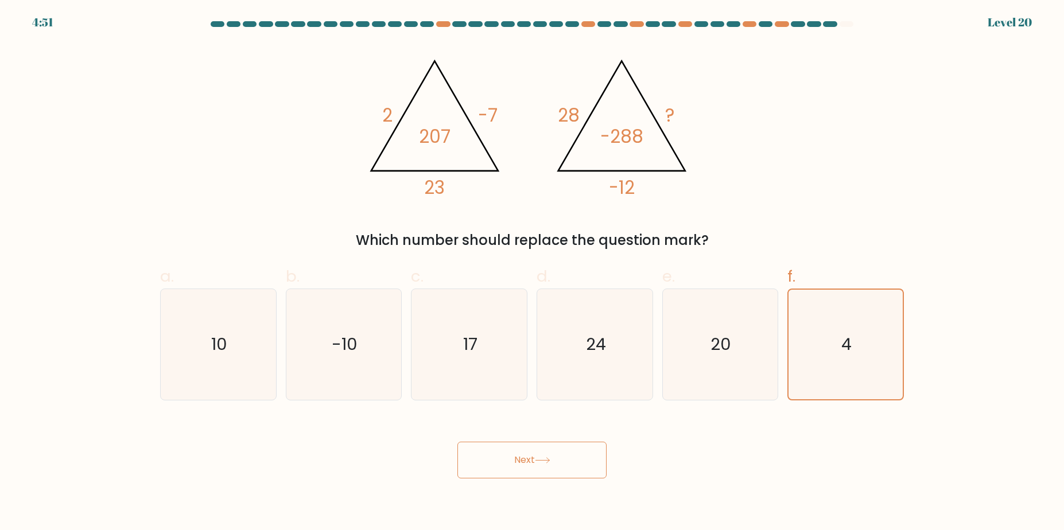
click at [557, 442] on button "Next" at bounding box center [531, 460] width 149 height 37
click at [554, 454] on button "Next" at bounding box center [531, 460] width 149 height 37
click at [555, 456] on button "Next" at bounding box center [531, 460] width 149 height 37
click at [555, 457] on button "Next" at bounding box center [531, 460] width 149 height 37
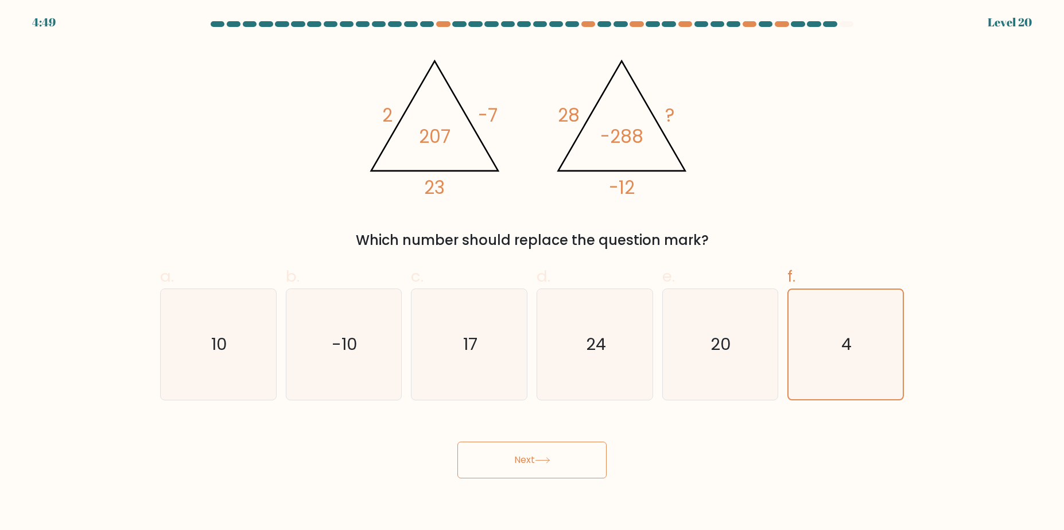
click at [555, 459] on button "Next" at bounding box center [531, 460] width 149 height 37
click at [519, 461] on button "Next" at bounding box center [531, 460] width 149 height 37
click at [519, 462] on button "Next" at bounding box center [531, 460] width 149 height 37
click at [520, 462] on button "Next" at bounding box center [531, 460] width 149 height 37
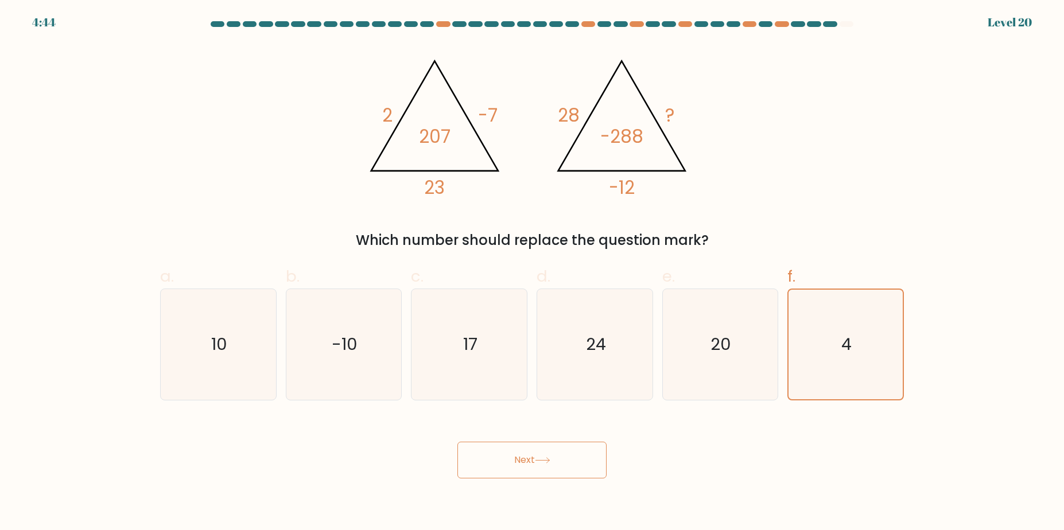
click at [521, 464] on button "Next" at bounding box center [531, 460] width 149 height 37
click at [522, 464] on button "Next" at bounding box center [531, 460] width 149 height 37
drag, startPoint x: 535, startPoint y: 465, endPoint x: 438, endPoint y: 445, distance: 99.7
click at [438, 445] on div "Next" at bounding box center [531, 446] width 757 height 64
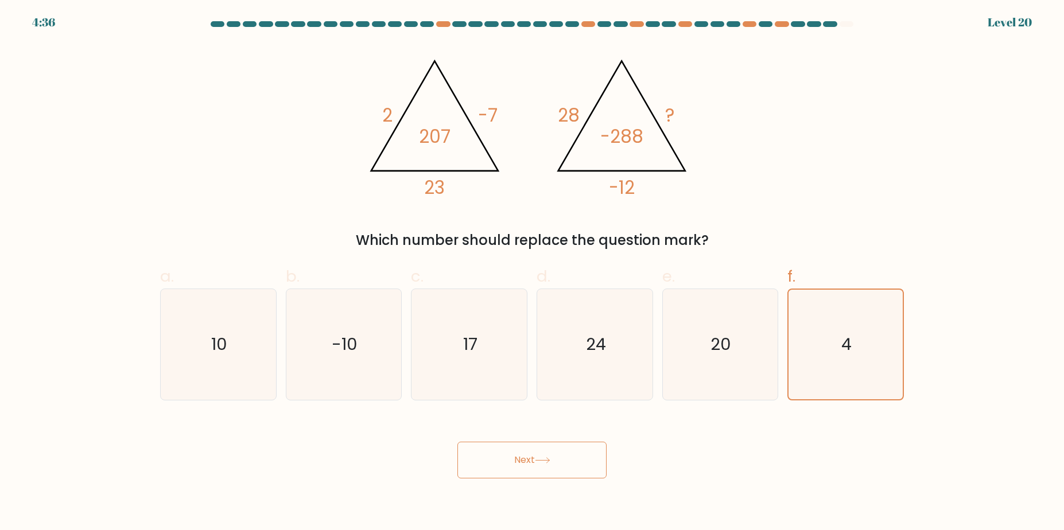
click at [545, 462] on icon at bounding box center [542, 460] width 15 height 6
click at [544, 465] on button "Next" at bounding box center [531, 460] width 149 height 37
click at [549, 462] on icon at bounding box center [542, 460] width 14 height 5
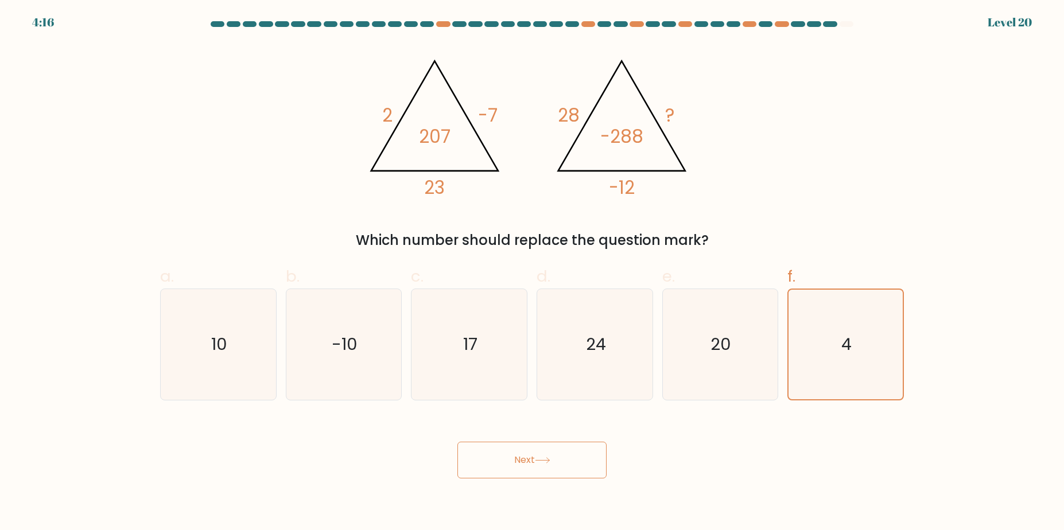
click at [549, 462] on icon at bounding box center [542, 460] width 14 height 5
click at [528, 465] on button "Next" at bounding box center [531, 460] width 149 height 37
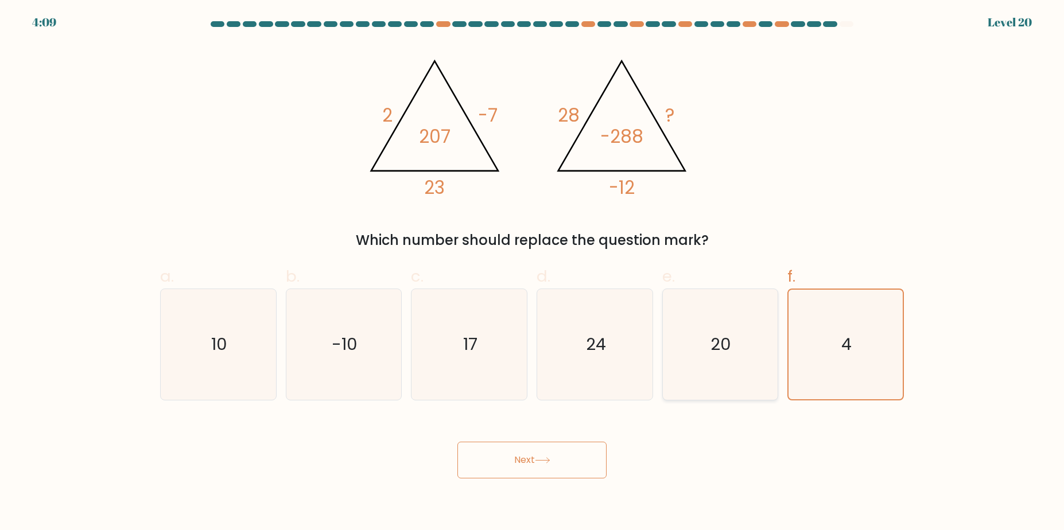
click at [687, 393] on icon "20" at bounding box center [719, 344] width 111 height 111
click at [532, 273] on input "e. 20" at bounding box center [532, 268] width 1 height 7
radio input "true"
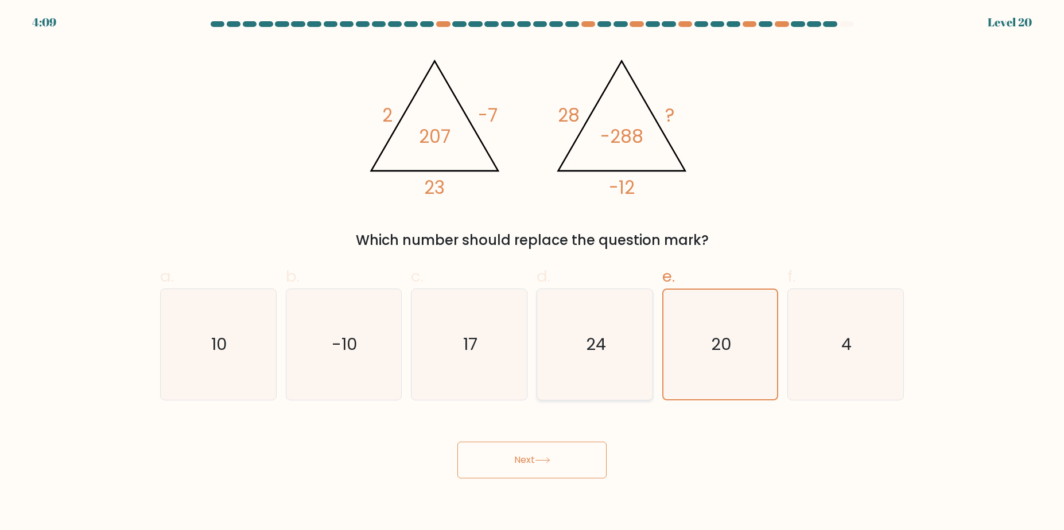
click at [587, 352] on text "24" at bounding box center [596, 344] width 20 height 23
click at [532, 273] on input "d. 24" at bounding box center [532, 268] width 1 height 7
radio input "true"
click at [448, 348] on icon "17" at bounding box center [469, 344] width 111 height 111
click at [532, 273] on input "c. 17" at bounding box center [532, 268] width 1 height 7
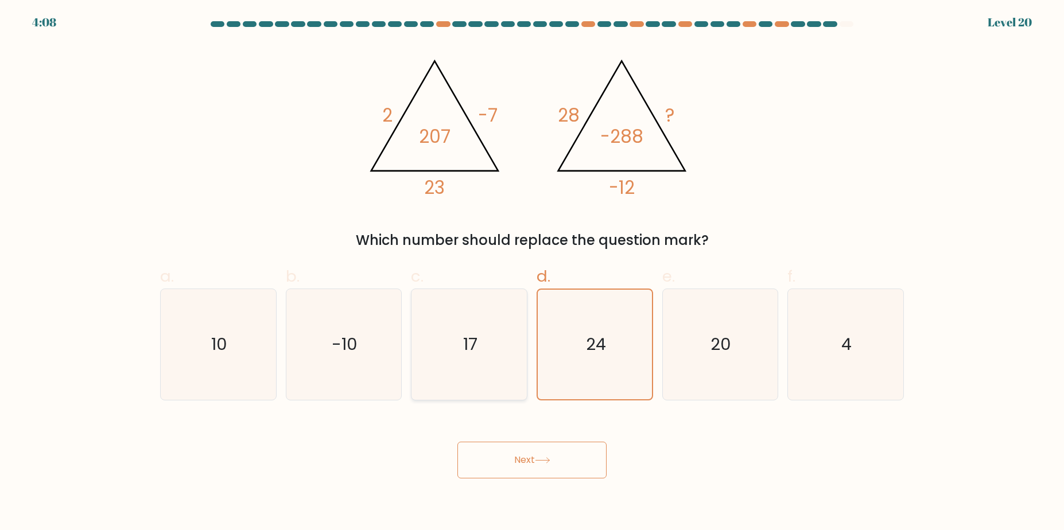
radio input "true"
click at [337, 346] on text "-10" at bounding box center [345, 344] width 26 height 23
click at [532, 273] on input "b. -10" at bounding box center [532, 268] width 1 height 7
radio input "true"
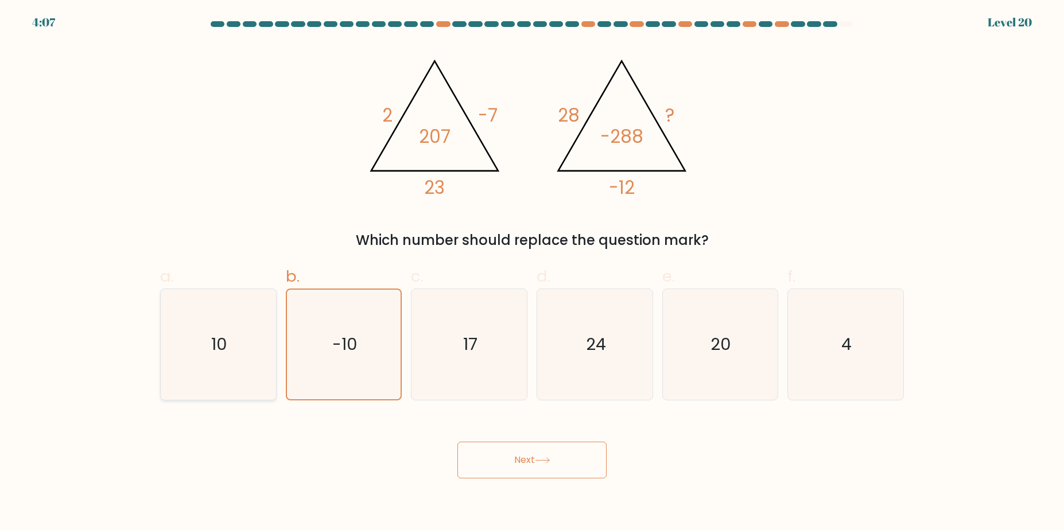
click at [249, 343] on icon "10" at bounding box center [218, 344] width 111 height 111
click at [532, 273] on input "a. 10" at bounding box center [532, 268] width 1 height 7
radio input "true"
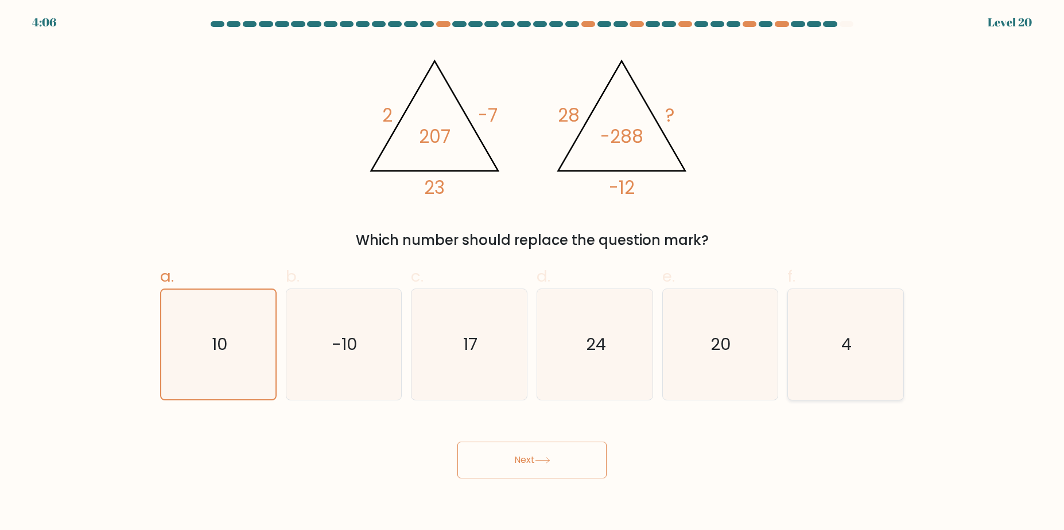
click at [847, 351] on text "4" at bounding box center [847, 344] width 10 height 23
click at [532, 273] on input "f. 4" at bounding box center [532, 268] width 1 height 7
radio input "true"
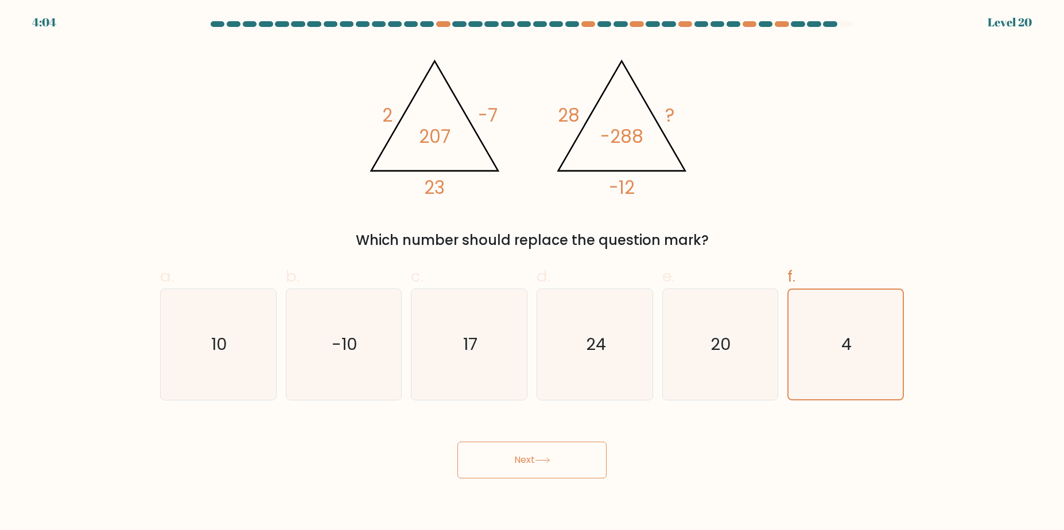
click at [479, 470] on button "Next" at bounding box center [531, 460] width 149 height 37
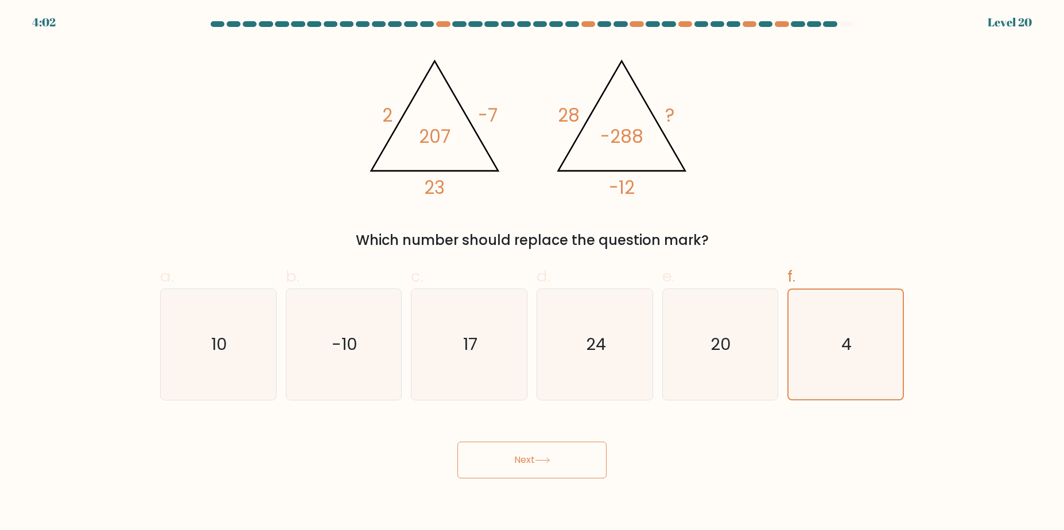
click at [479, 470] on button "Next" at bounding box center [531, 460] width 149 height 37
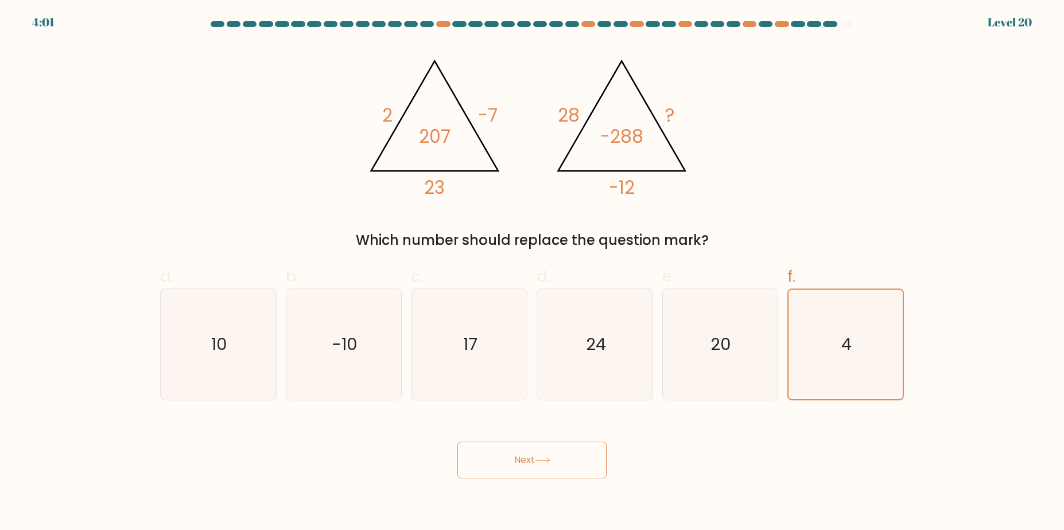
click at [479, 470] on button "Next" at bounding box center [531, 460] width 149 height 37
click at [545, 462] on icon at bounding box center [542, 460] width 15 height 6
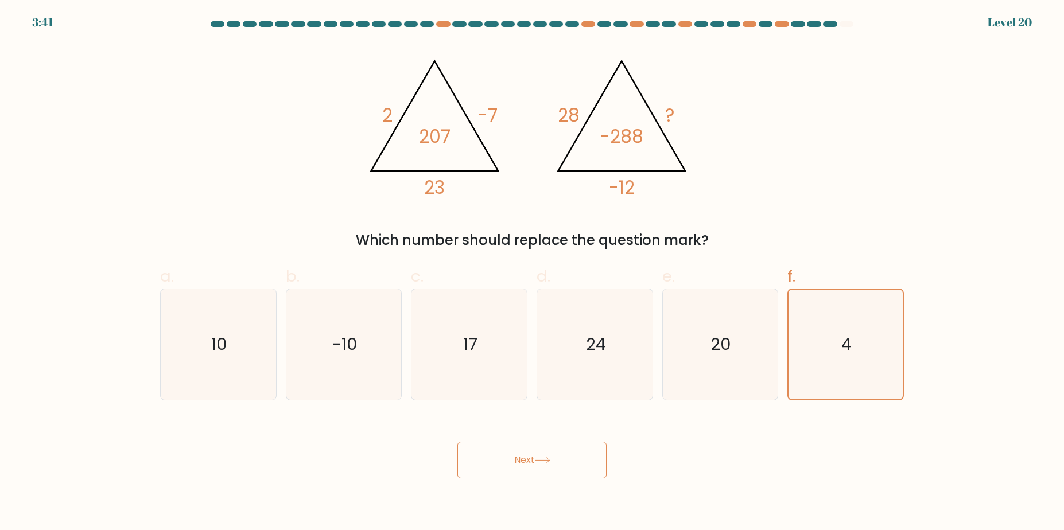
click at [545, 462] on icon at bounding box center [542, 460] width 15 height 6
